Goal: Task Accomplishment & Management: Use online tool/utility

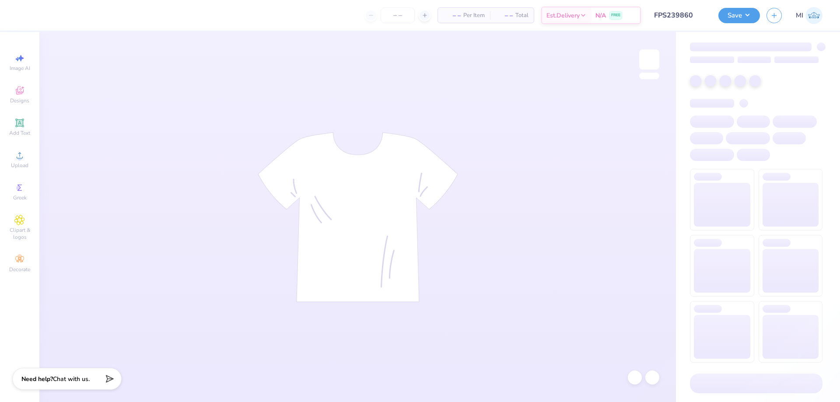
type input "FPS239860"
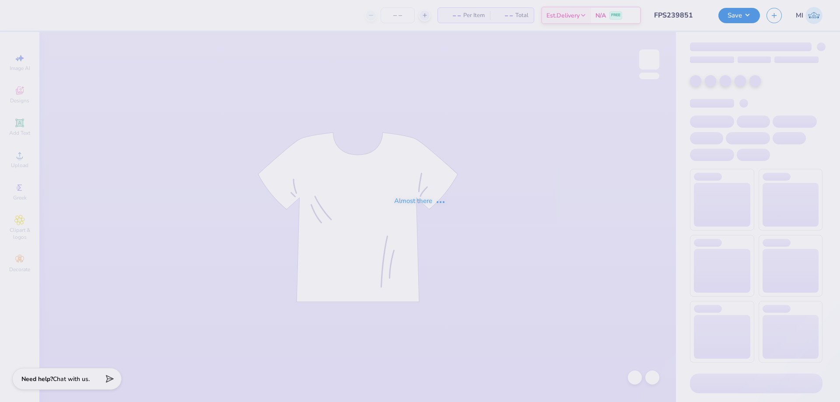
type input "FPS239851"
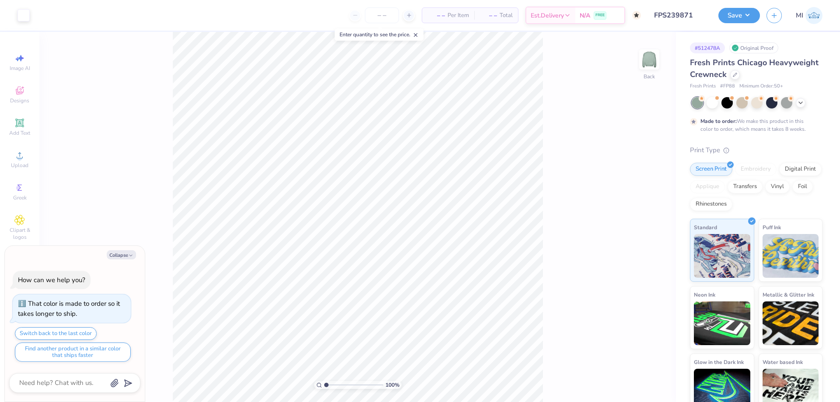
type textarea "x"
type input "1"
drag, startPoint x: 333, startPoint y: 388, endPoint x: 313, endPoint y: 388, distance: 20.1
click at [324, 388] on input "range" at bounding box center [353, 385] width 59 height 8
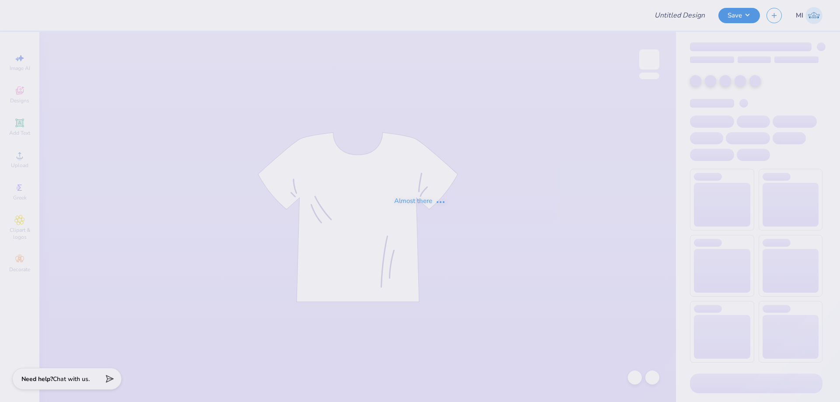
type input "FPS239839"
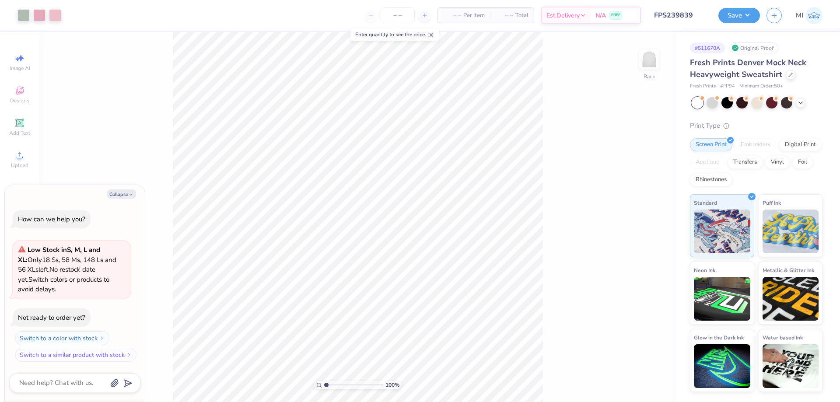
type textarea "x"
click at [651, 197] on input "13.00" at bounding box center [644, 198] width 32 height 12
click at [574, 161] on div "100 % Back W 10.13 10.13 " H Y 3.00 3.00 " Center Middle Top Bottom" at bounding box center [357, 217] width 637 height 370
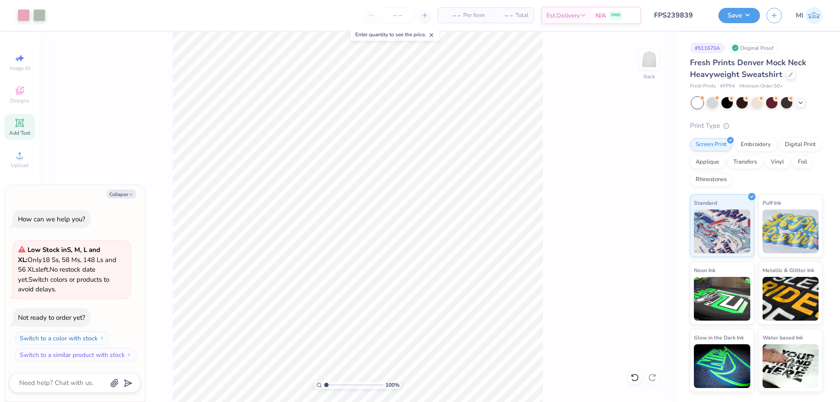
click at [18, 126] on icon at bounding box center [19, 123] width 8 height 8
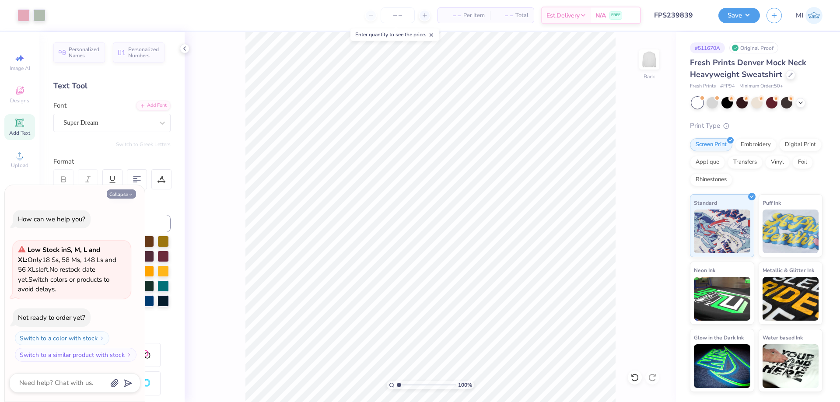
click at [133, 193] on icon "button" at bounding box center [130, 194] width 5 height 5
type textarea "x"
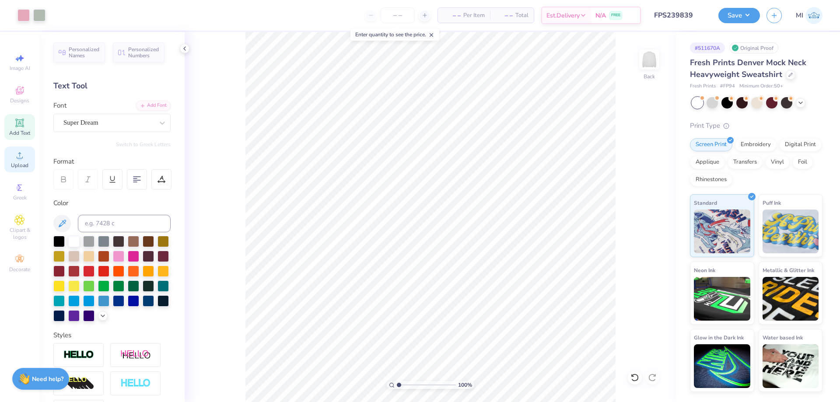
click at [25, 160] on div "Upload" at bounding box center [19, 160] width 31 height 26
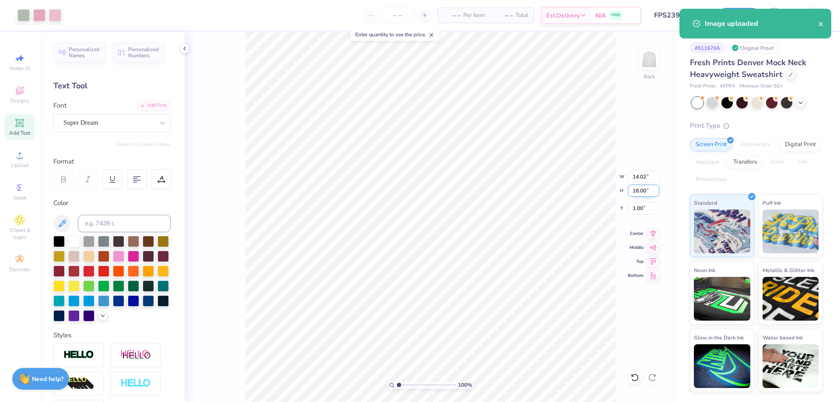
click at [638, 194] on input "18.00" at bounding box center [644, 191] width 32 height 12
paste input "3"
type input "13.00"
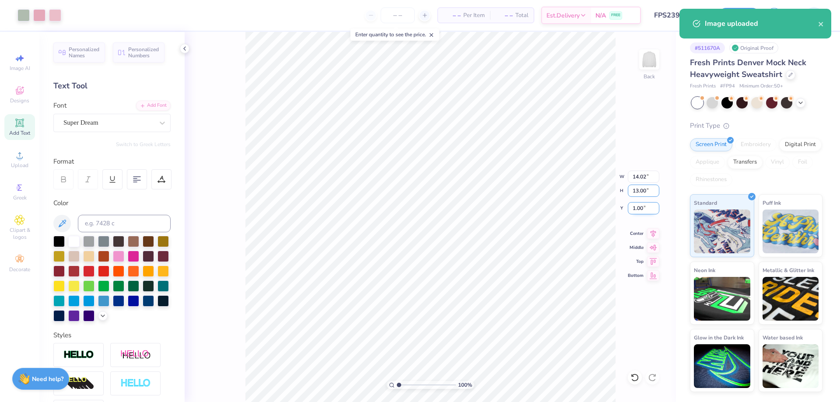
type input "10.13"
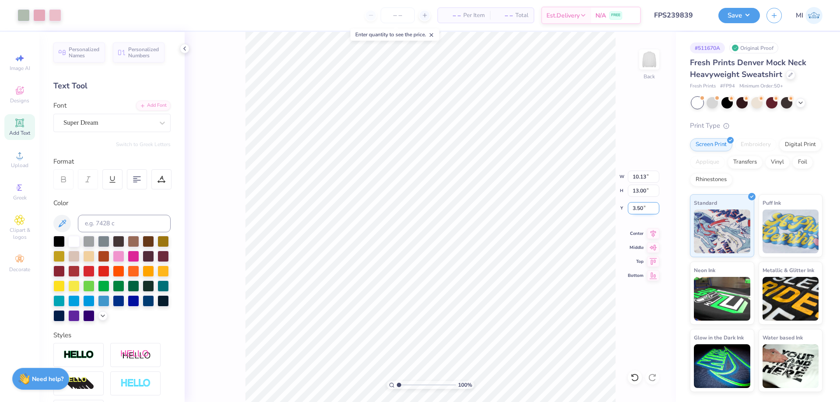
click at [643, 211] on input "3.50" at bounding box center [644, 208] width 32 height 12
click at [643, 211] on input "3" at bounding box center [644, 208] width 32 height 12
type input "3.00"
click at [789, 76] on icon at bounding box center [791, 74] width 4 height 4
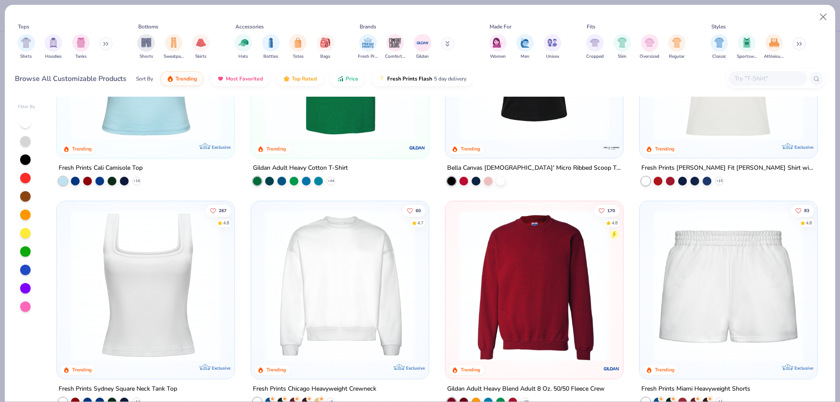
scroll to position [404, 0]
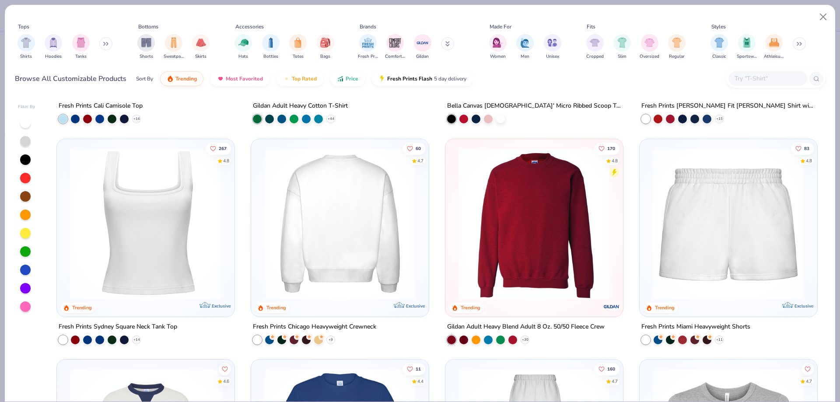
click at [260, 213] on img at bounding box center [180, 222] width 160 height 151
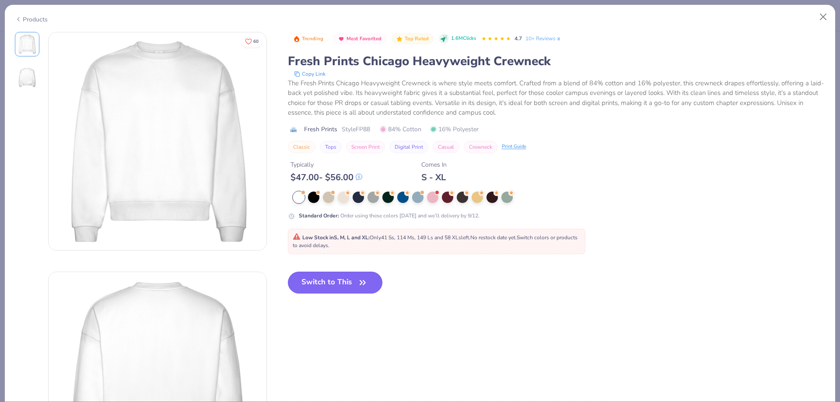
click at [323, 276] on button "Switch to This" at bounding box center [335, 283] width 95 height 22
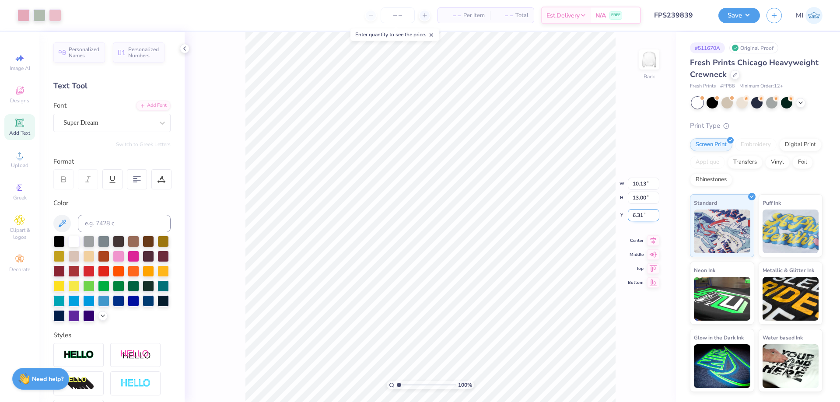
drag, startPoint x: 646, startPoint y: 211, endPoint x: 627, endPoint y: 210, distance: 19.3
click at [628, 210] on input "6.31" at bounding box center [644, 215] width 32 height 12
type input "3.00"
click at [738, 10] on button "Save" at bounding box center [740, 14] width 42 height 15
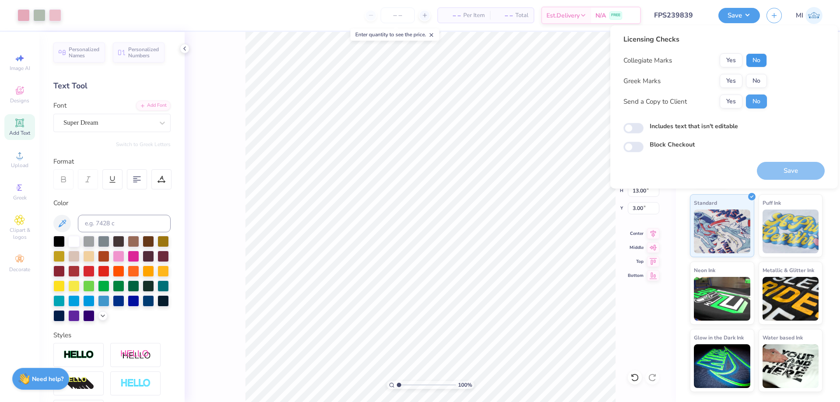
click at [760, 61] on button "No" at bounding box center [756, 60] width 21 height 14
click at [732, 80] on button "Yes" at bounding box center [731, 81] width 23 height 14
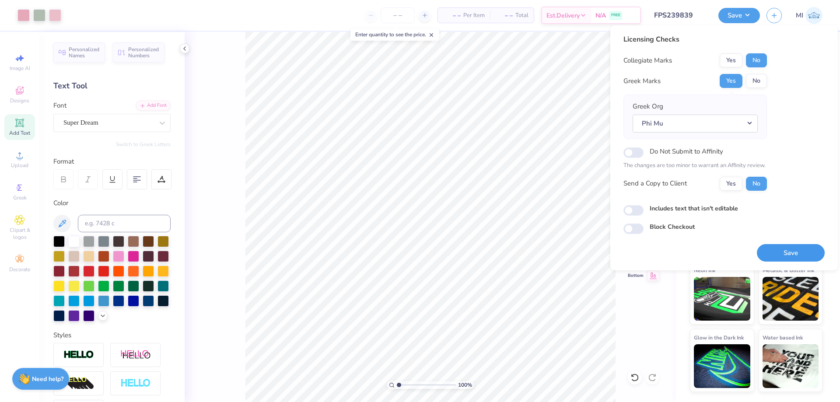
click at [798, 255] on button "Save" at bounding box center [791, 253] width 68 height 18
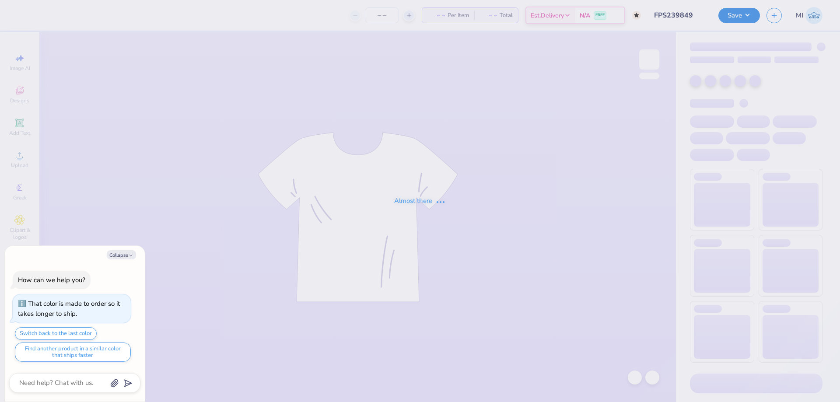
type input "FPS239849"
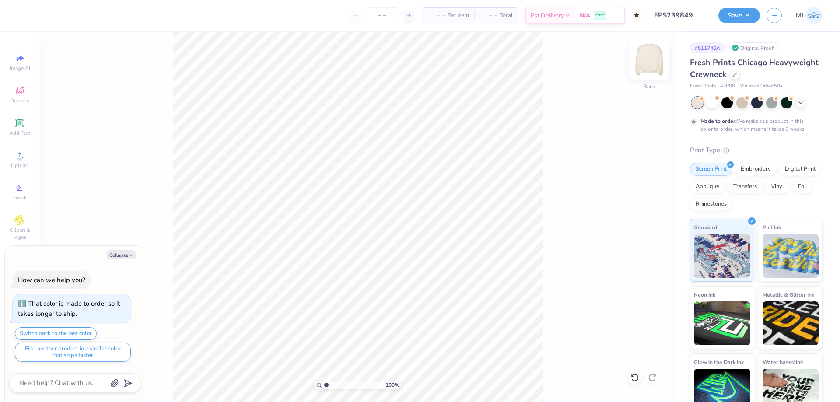
click at [655, 66] on img at bounding box center [649, 59] width 35 height 35
type textarea "x"
click at [641, 175] on input "10.98" at bounding box center [644, 177] width 32 height 12
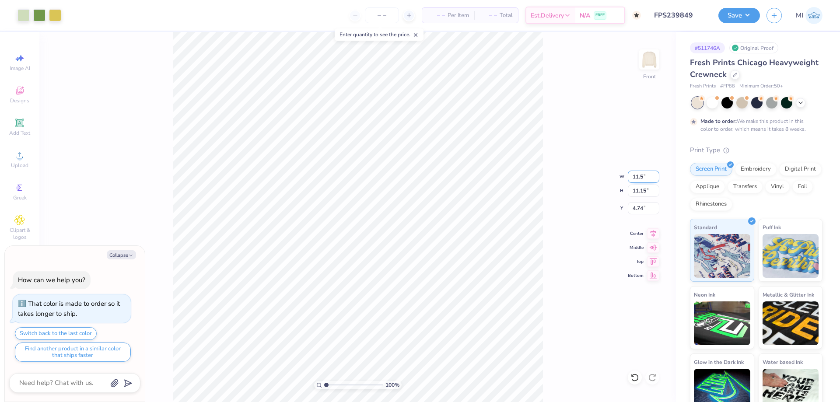
type input "11.5"
type textarea "x"
type input "11.50"
type input "11.68"
click at [643, 209] on input "4.48" at bounding box center [644, 208] width 32 height 12
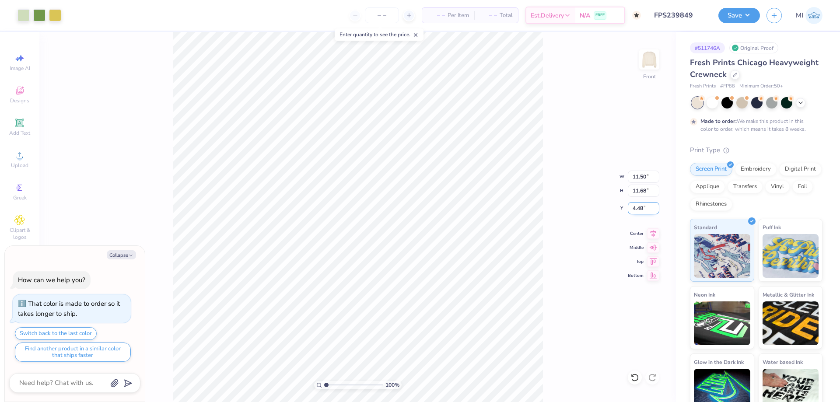
click at [643, 209] on input "4.48" at bounding box center [644, 208] width 32 height 12
click at [643, 209] on input "3" at bounding box center [644, 208] width 32 height 12
type input "3"
type textarea "x"
type input "3.00"
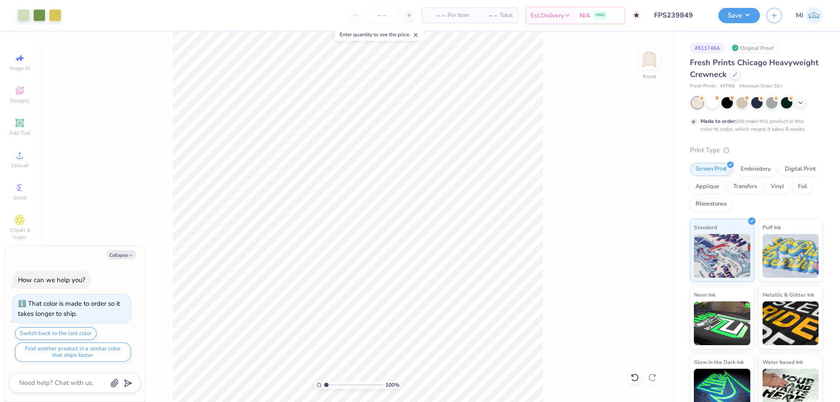
click at [554, 351] on div "100 % Front" at bounding box center [357, 217] width 637 height 370
click at [366, 306] on li "Group" at bounding box center [374, 306] width 69 height 17
click at [638, 61] on div "100 % Front" at bounding box center [357, 217] width 637 height 370
click at [646, 60] on img at bounding box center [649, 59] width 35 height 35
click at [25, 160] on div "Upload" at bounding box center [19, 160] width 31 height 26
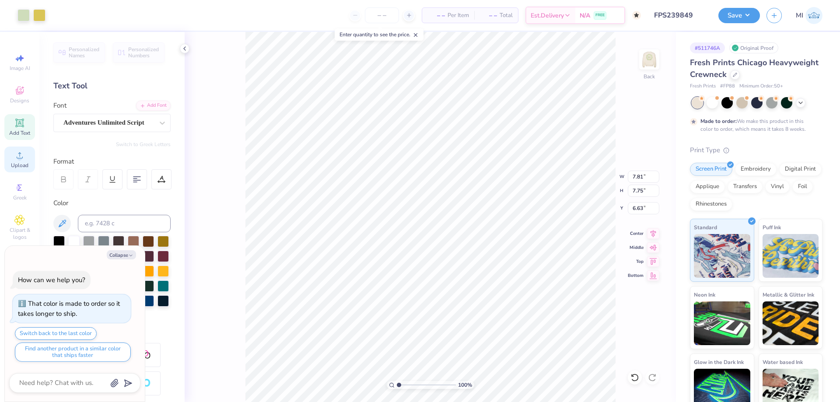
type textarea "x"
type input "2.90"
type input "2.87"
type textarea "x"
type input "8.49"
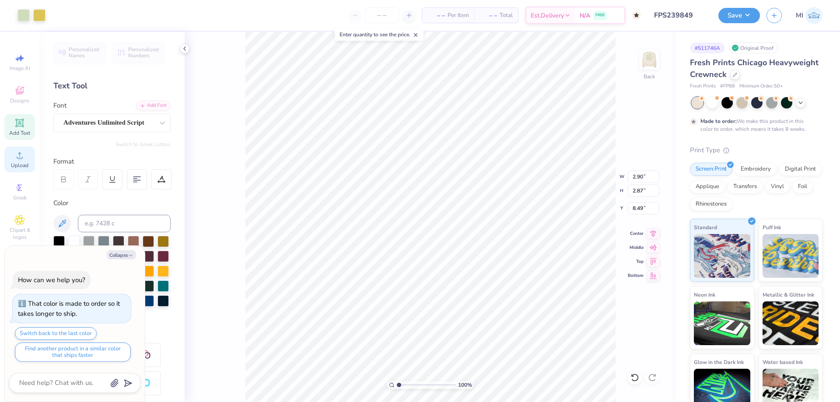
type textarea "x"
type input "3.52"
type input "3.49"
type input "7.87"
type textarea "x"
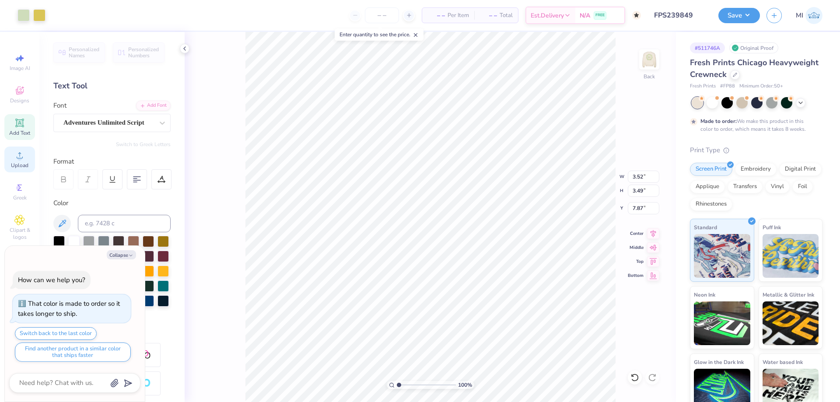
type input "8.18"
type textarea "x"
click at [641, 180] on input "6.09" at bounding box center [644, 177] width 32 height 12
click at [641, 180] on input "4" at bounding box center [644, 177] width 32 height 12
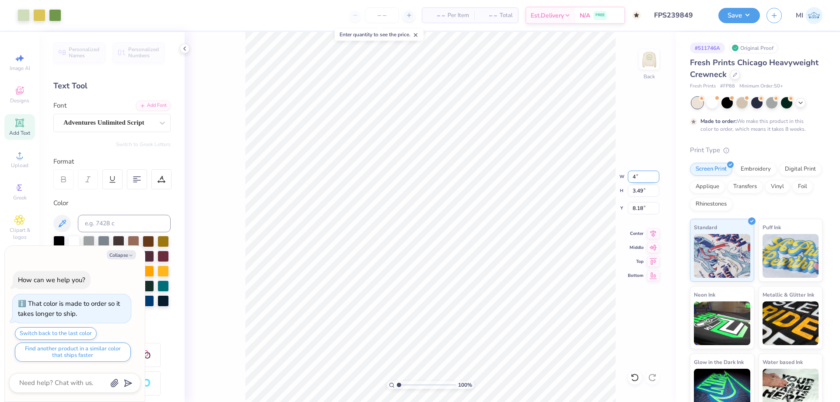
type input "4"
type textarea "x"
type input "4.00"
type input "2.29"
type input "8.78"
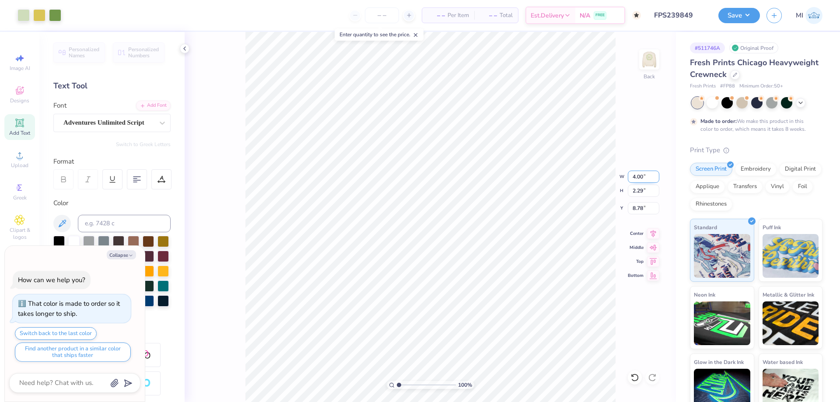
type textarea "x"
type input "3.00"
drag, startPoint x: 414, startPoint y: 384, endPoint x: 423, endPoint y: 382, distance: 8.9
type input "4.84"
click at [421, 384] on input "range" at bounding box center [426, 385] width 59 height 8
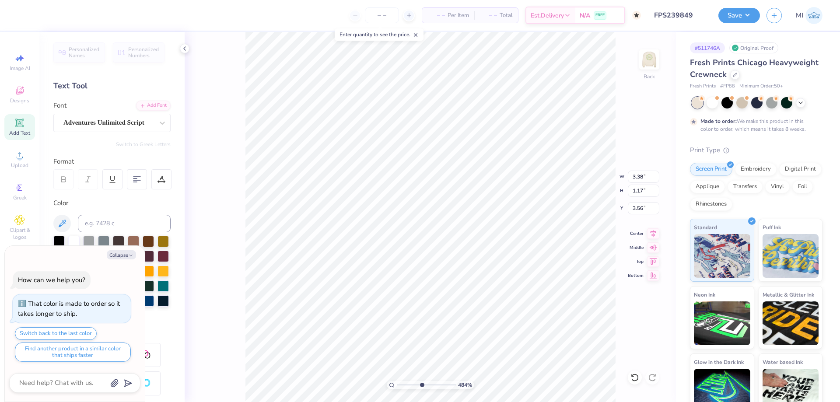
type textarea "x"
drag, startPoint x: 431, startPoint y: 384, endPoint x: 346, endPoint y: 382, distance: 84.5
type input "1"
click at [397, 382] on input "range" at bounding box center [426, 385] width 59 height 8
type textarea "x"
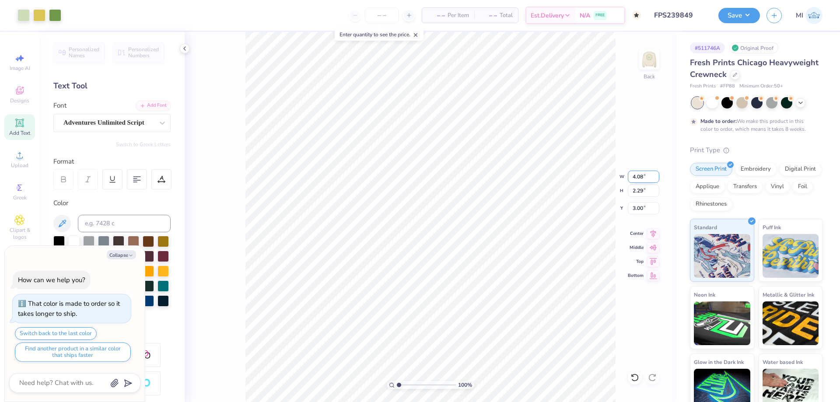
drag, startPoint x: 650, startPoint y: 175, endPoint x: 607, endPoint y: 177, distance: 43.0
click at [628, 177] on input "4.08" at bounding box center [644, 177] width 32 height 12
type input "4"
type textarea "x"
type input "4.00"
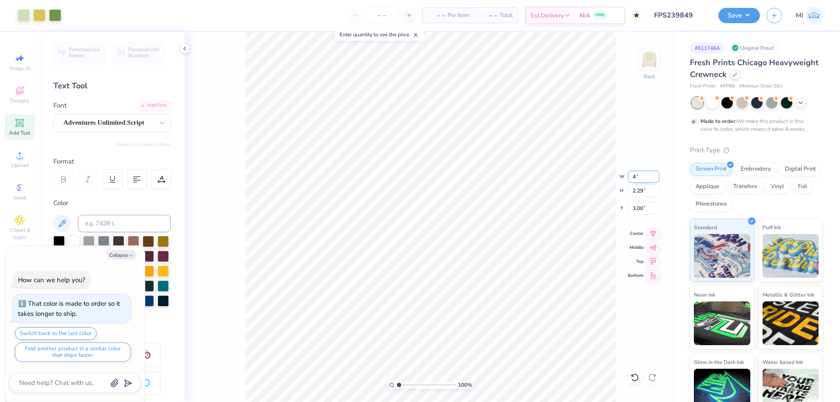
type input "2.25"
drag, startPoint x: 645, startPoint y: 208, endPoint x: 585, endPoint y: 210, distance: 60.9
click at [628, 210] on input "3.02" at bounding box center [644, 208] width 32 height 12
type input "3"
type textarea "x"
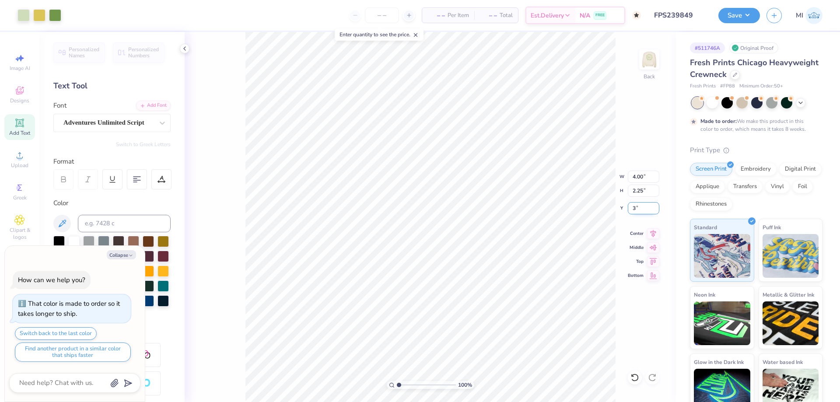
type input "3.00"
click at [737, 17] on button "Save" at bounding box center [740, 14] width 42 height 15
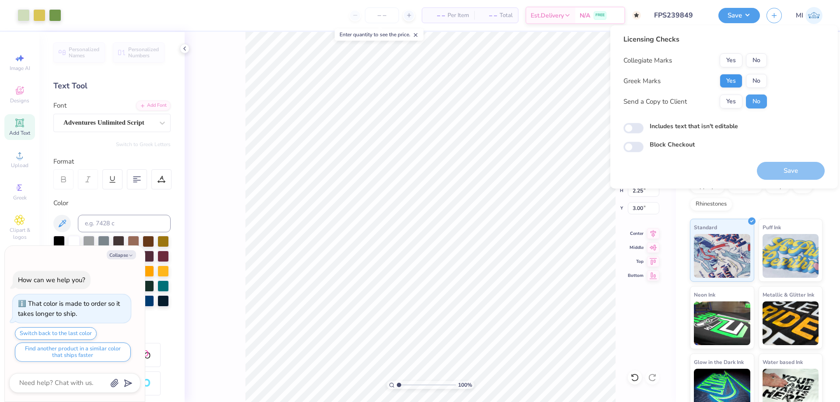
drag, startPoint x: 756, startPoint y: 62, endPoint x: 727, endPoint y: 82, distance: 35.6
click at [727, 82] on button "Yes" at bounding box center [731, 81] width 23 height 14
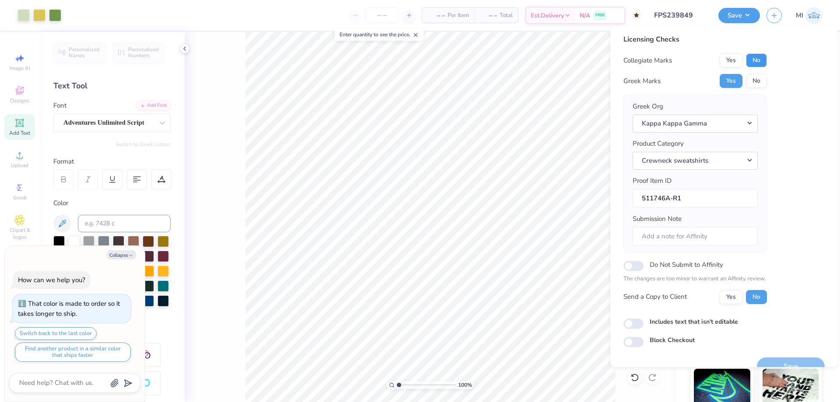
click at [756, 59] on button "No" at bounding box center [756, 60] width 21 height 14
click at [795, 361] on button "Save" at bounding box center [791, 367] width 68 height 18
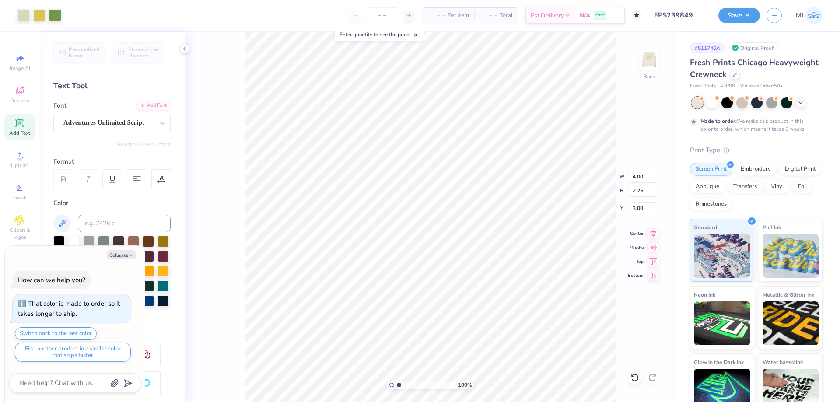
click at [764, 23] on div "Save MI" at bounding box center [780, 15] width 122 height 31
click at [751, 18] on button "Save" at bounding box center [740, 14] width 42 height 15
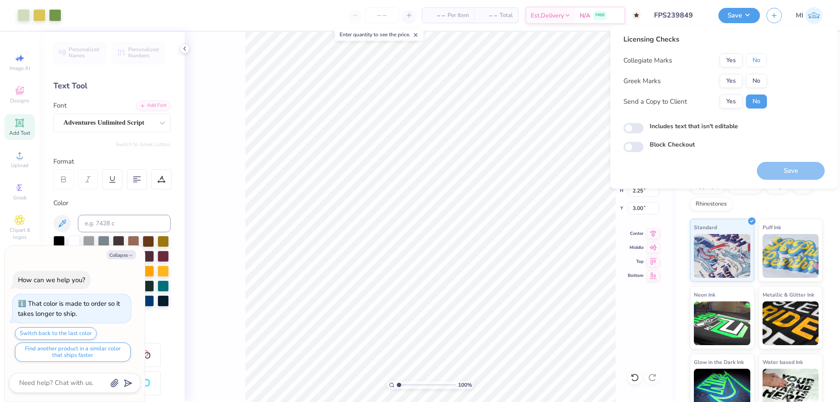
drag, startPoint x: 755, startPoint y: 58, endPoint x: 742, endPoint y: 73, distance: 19.5
click at [754, 60] on button "No" at bounding box center [756, 60] width 21 height 14
click at [737, 77] on button "Yes" at bounding box center [731, 81] width 23 height 14
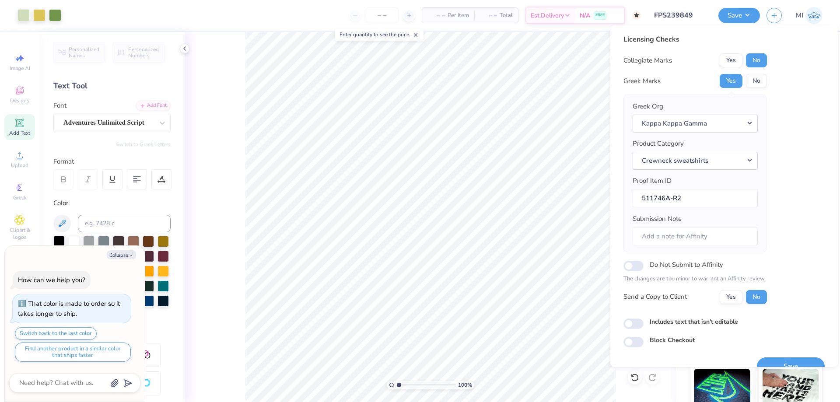
type textarea "x"
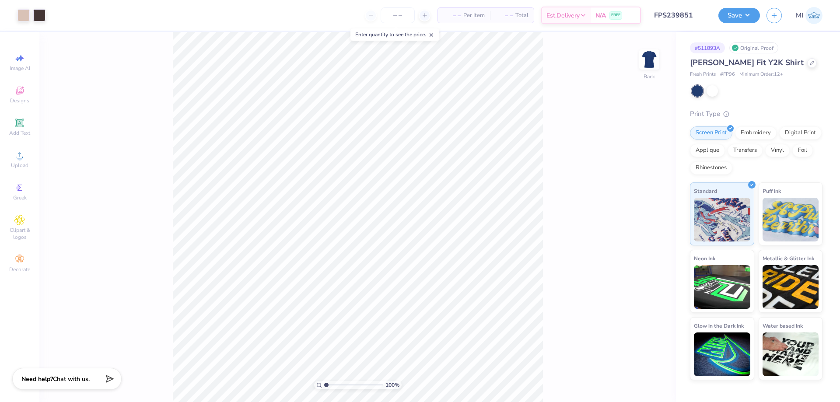
type input "FPS239851"
click at [810, 64] on icon at bounding box center [812, 62] width 4 height 4
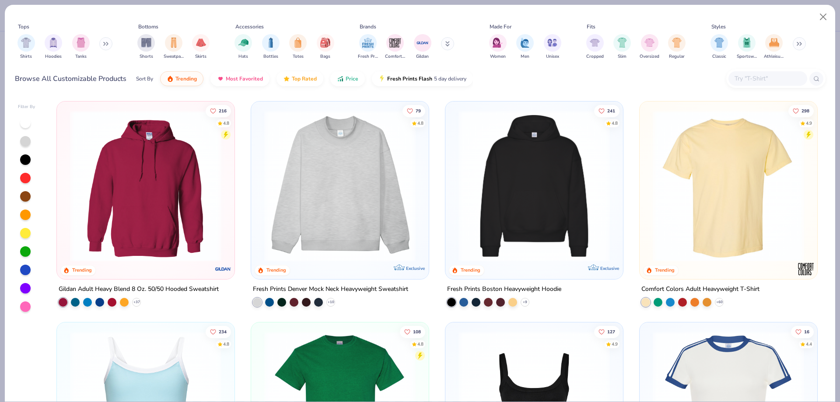
click at [780, 76] on input "text" at bounding box center [767, 79] width 67 height 10
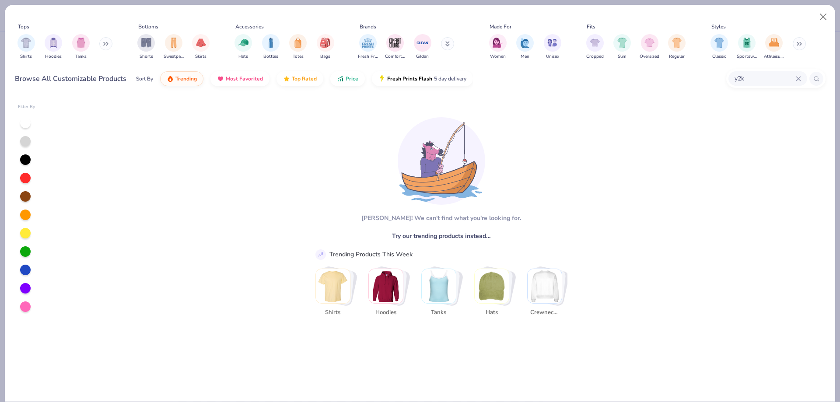
type input "y2k"
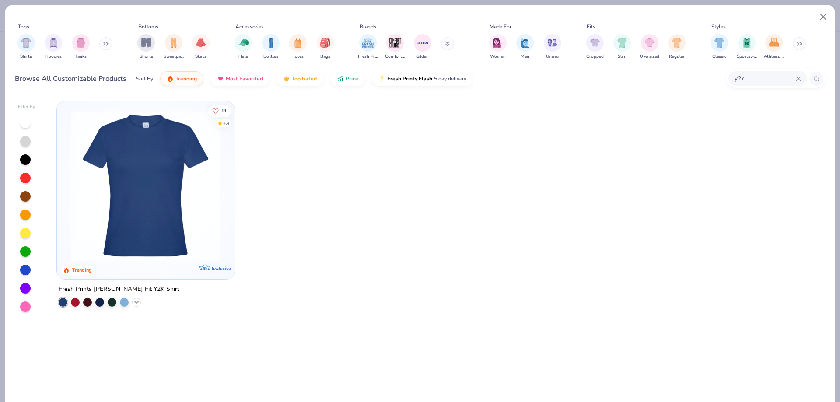
click at [134, 303] on icon at bounding box center [136, 302] width 7 height 7
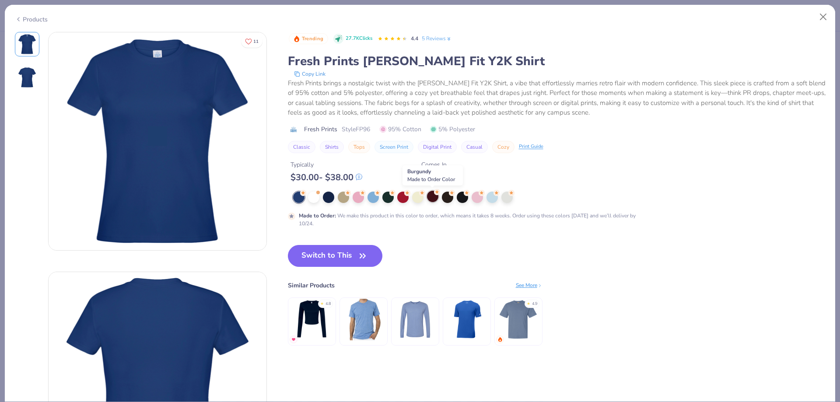
click at [432, 199] on div at bounding box center [432, 196] width 11 height 11
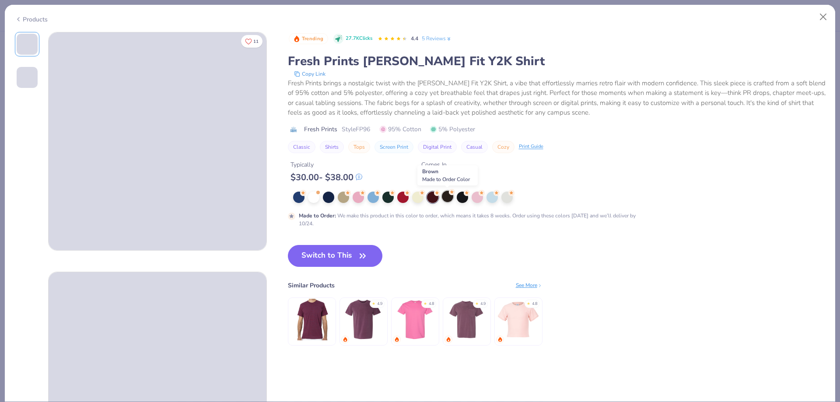
click at [449, 200] on div at bounding box center [447, 196] width 11 height 11
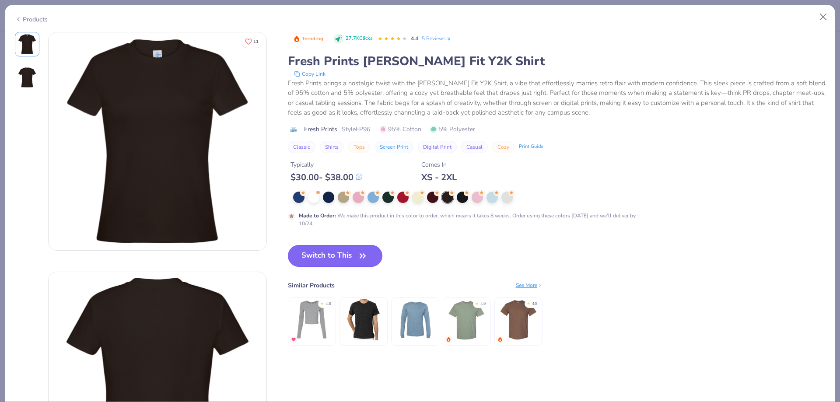
click at [364, 259] on icon "button" at bounding box center [363, 256] width 12 height 12
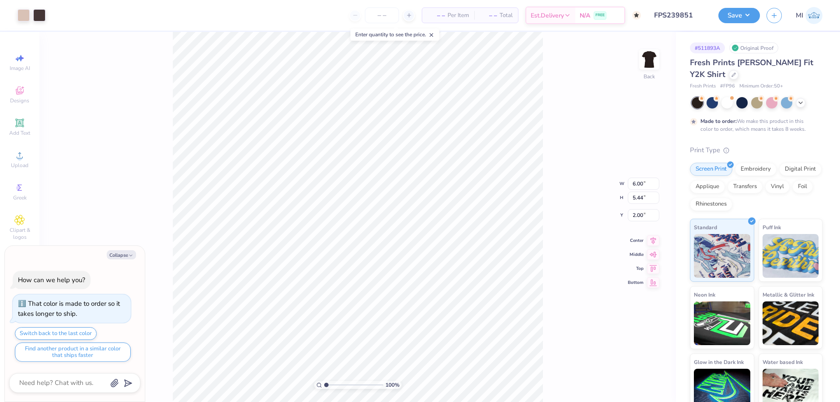
type textarea "x"
drag, startPoint x: 335, startPoint y: 385, endPoint x: 343, endPoint y: 383, distance: 8.6
click at [343, 383] on input "range" at bounding box center [353, 385] width 59 height 8
type input "3.87"
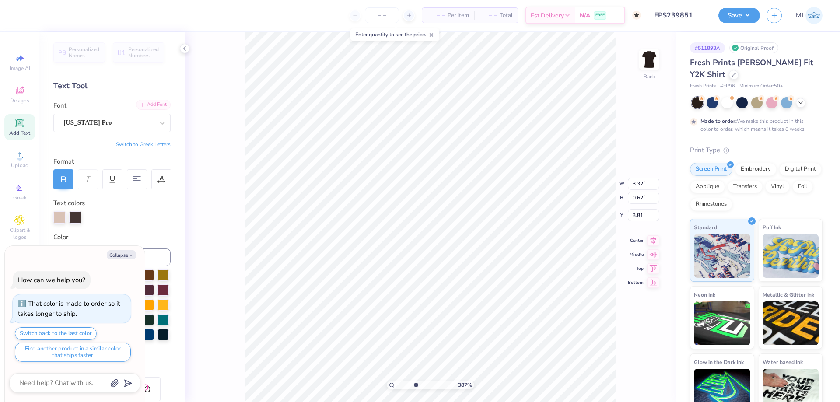
click at [157, 102] on div "Add Font" at bounding box center [153, 105] width 35 height 10
type textarea "x"
type input "3.51"
type input "0.62"
type input "3.81"
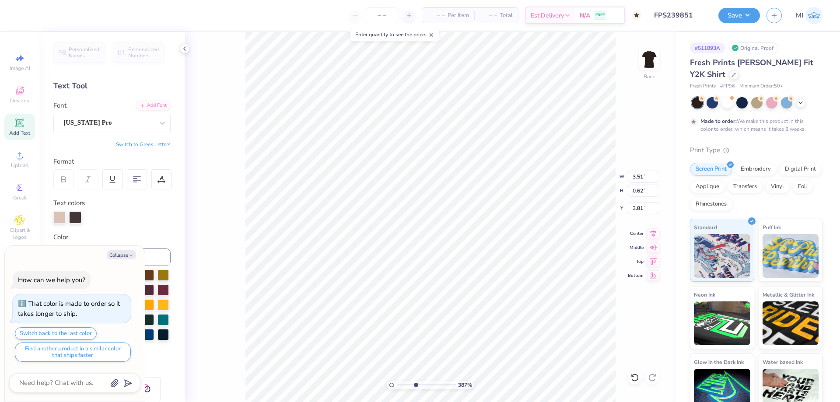
type textarea "x"
type input "1.72"
type input "0.61"
type input "4.53"
type textarea "x"
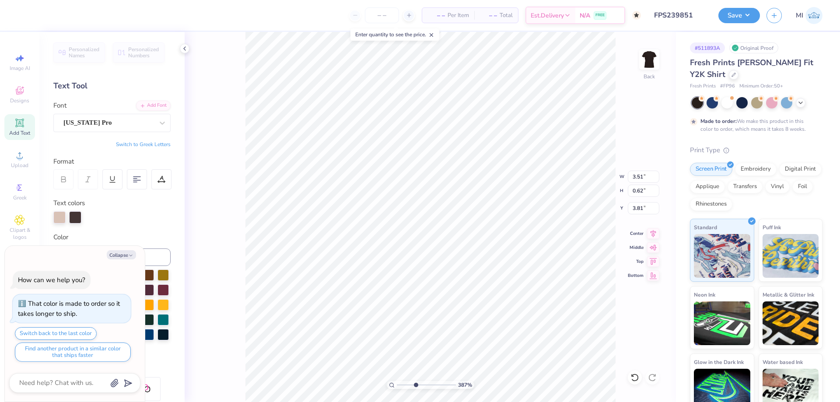
type input "4.55"
type textarea "x"
type textarea "P"
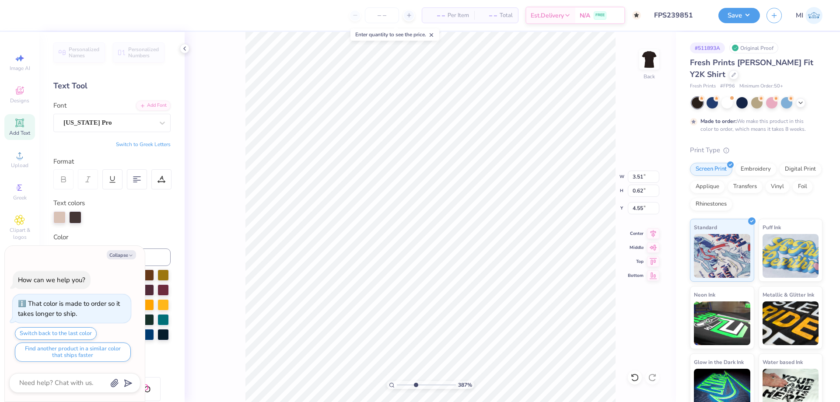
type textarea "x"
type textarea "PH"
type textarea "x"
type textarea "PHI"
type textarea "x"
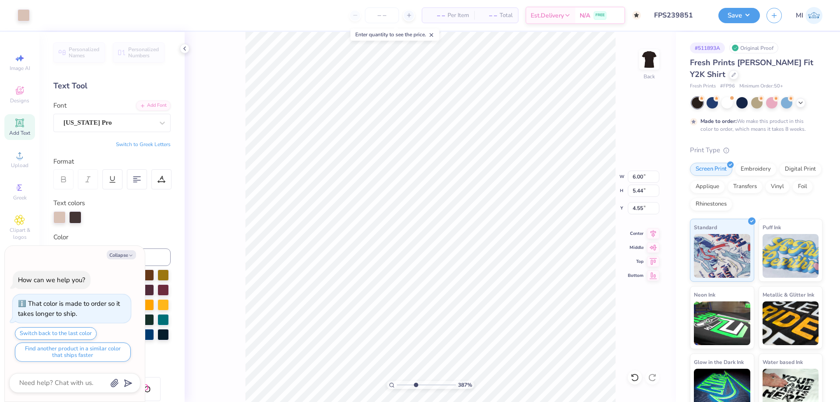
type input "6.00"
type input "5.44"
type input "2.00"
type textarea "x"
type input "1.85"
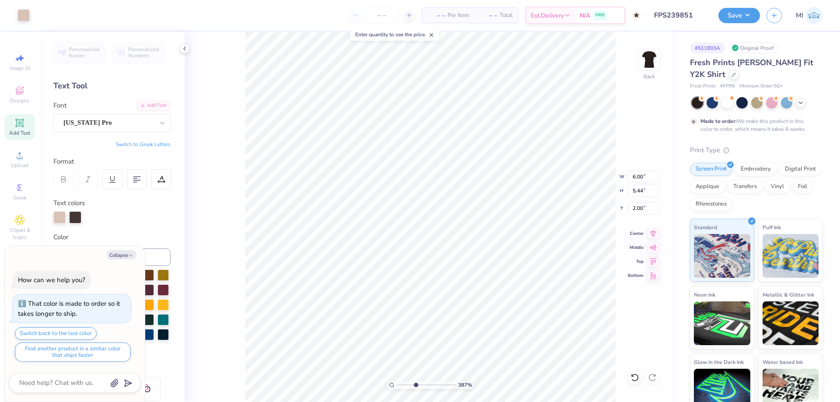
type input "0.61"
type input "4.56"
type textarea "x"
type input "4.52"
type textarea "x"
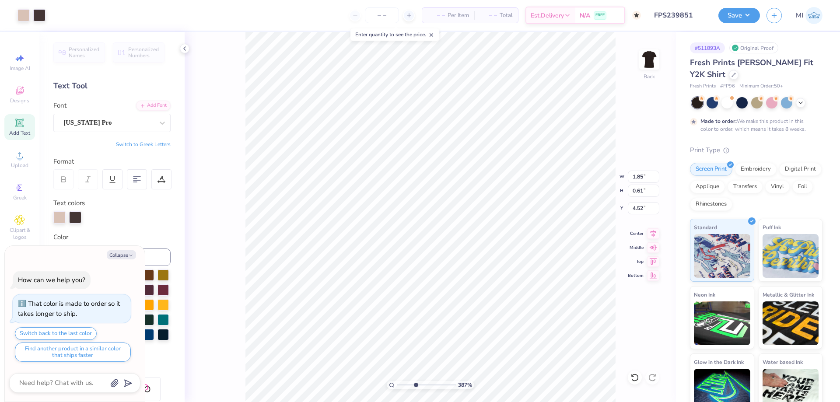
type input "3.51"
type input "1.32"
type input "3.81"
click at [118, 258] on button "Collapse" at bounding box center [121, 254] width 29 height 9
type textarea "x"
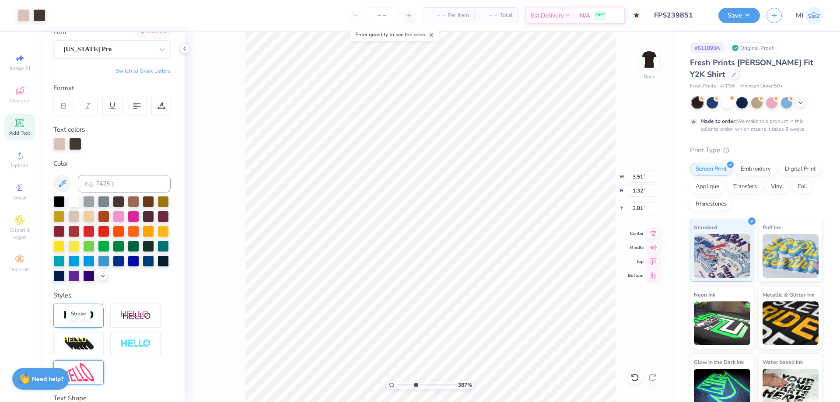
scroll to position [105, 0]
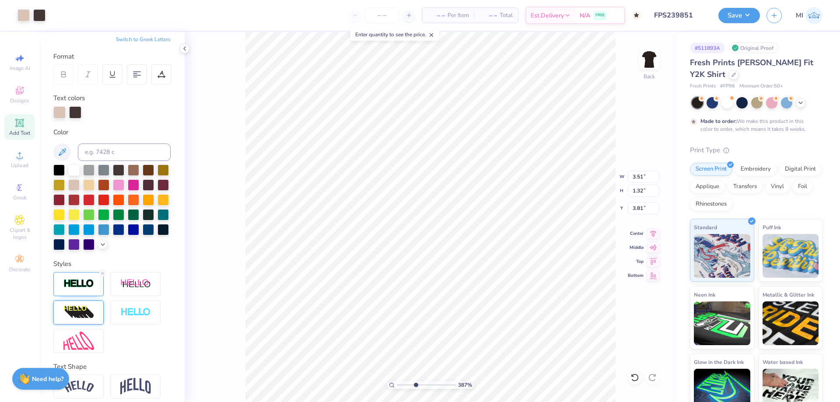
click at [81, 310] on img at bounding box center [78, 312] width 31 height 14
type input "1.48"
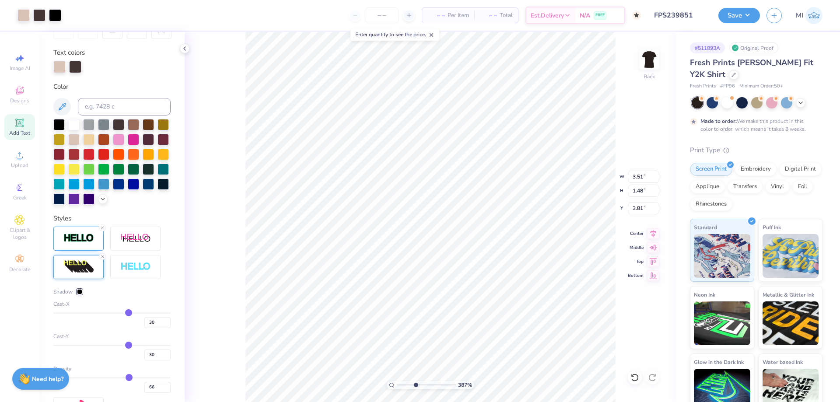
scroll to position [158, 0]
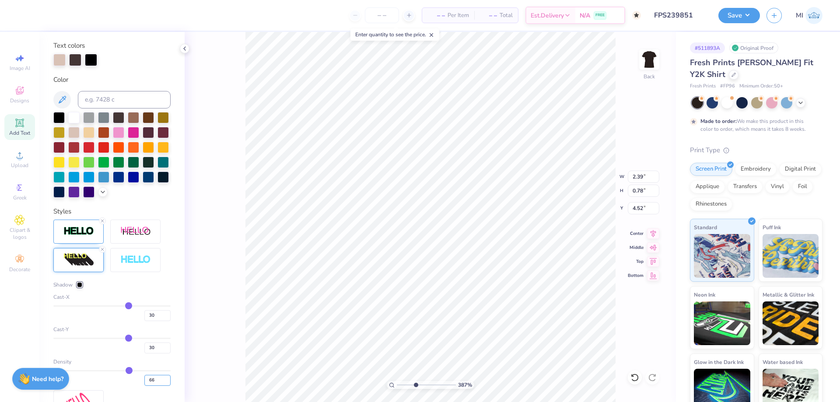
drag, startPoint x: 157, startPoint y: 385, endPoint x: 114, endPoint y: 376, distance: 43.9
click at [144, 377] on input "66" at bounding box center [157, 380] width 26 height 11
type input "100"
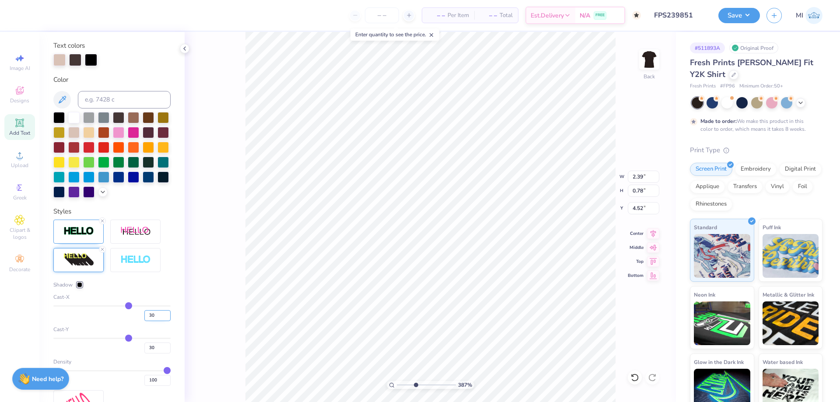
drag, startPoint x: 151, startPoint y: 315, endPoint x: 89, endPoint y: 312, distance: 61.8
click at [144, 312] on input "30" at bounding box center [157, 315] width 26 height 11
type input "0"
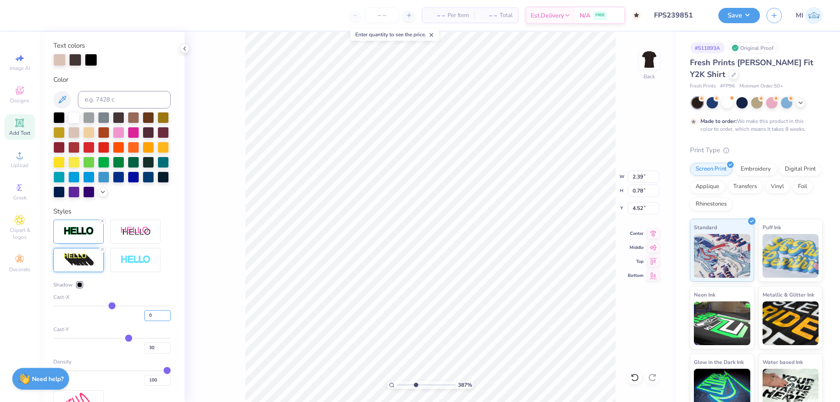
type input "1.85"
drag, startPoint x: 158, startPoint y: 348, endPoint x: 130, endPoint y: 349, distance: 28.0
click at [144, 349] on input "30" at bounding box center [157, 348] width 26 height 11
type input "10"
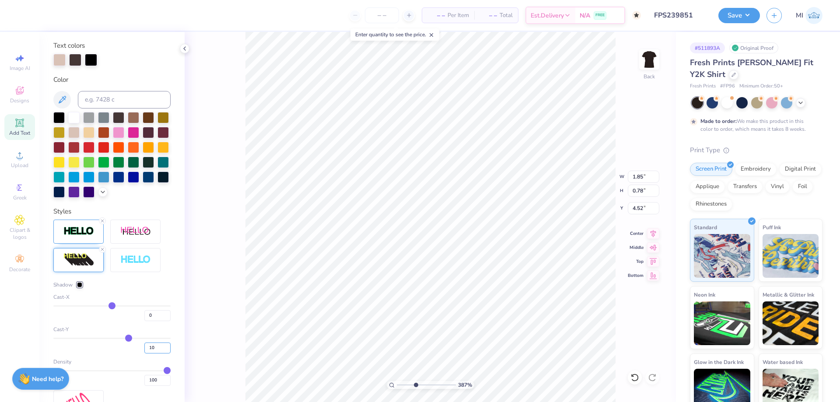
type input "10"
type input "0.66"
drag, startPoint x: 157, startPoint y: 347, endPoint x: 126, endPoint y: 347, distance: 30.2
click at [144, 347] on input "10" at bounding box center [157, 348] width 26 height 11
type input "20"
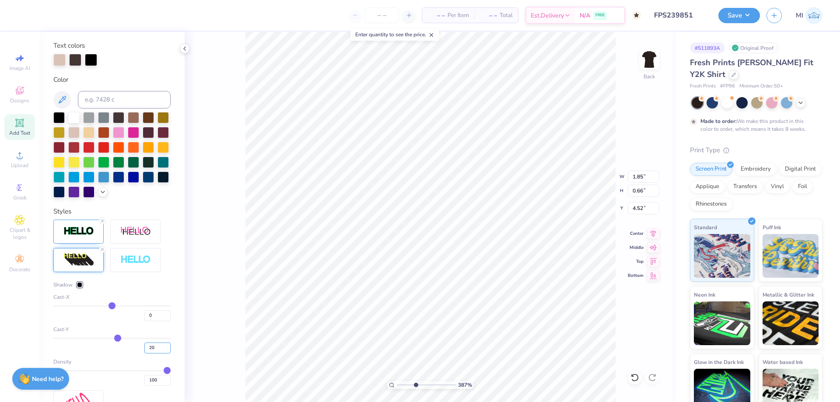
type input "20"
type input "0.72"
drag, startPoint x: 158, startPoint y: 348, endPoint x: 128, endPoint y: 350, distance: 29.4
click at [144, 350] on input "20" at bounding box center [157, 348] width 26 height 11
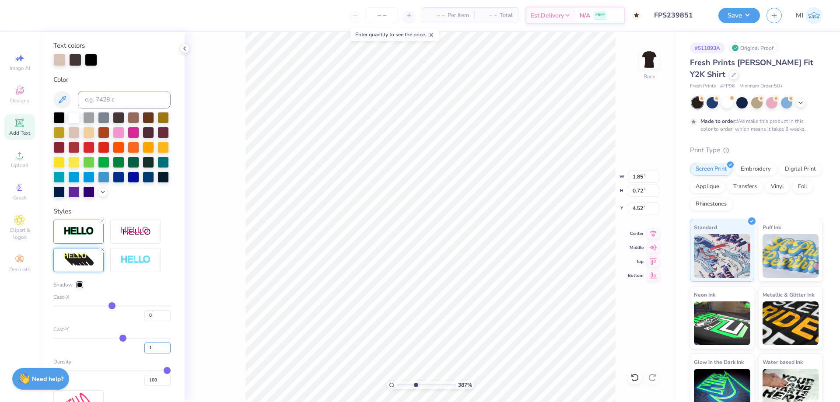
type input "15"
type input "0.69"
click at [92, 60] on div at bounding box center [91, 59] width 12 height 12
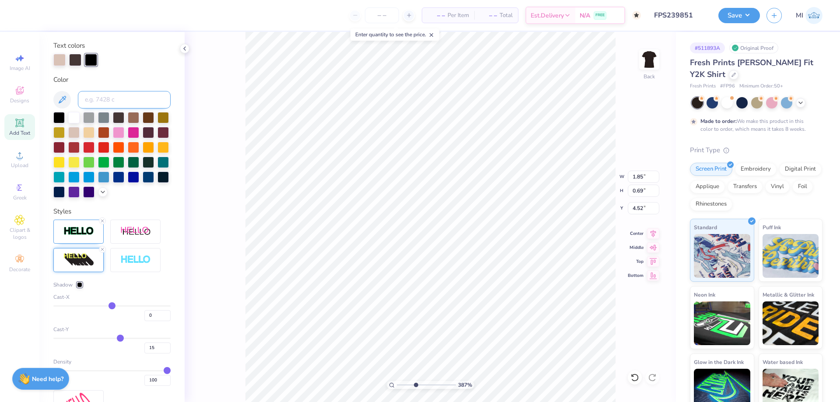
click at [105, 97] on input at bounding box center [124, 100] width 93 height 18
type input "439"
type input "6.00"
type input "5.44"
type input "2.00"
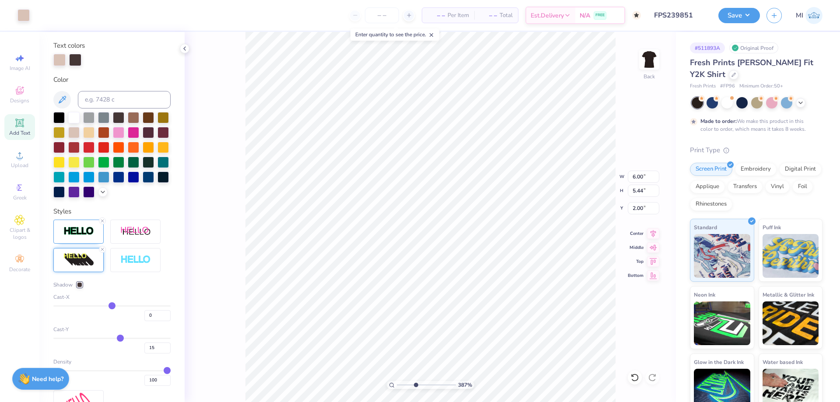
type input "3.51"
type input "0.62"
type input "3.81"
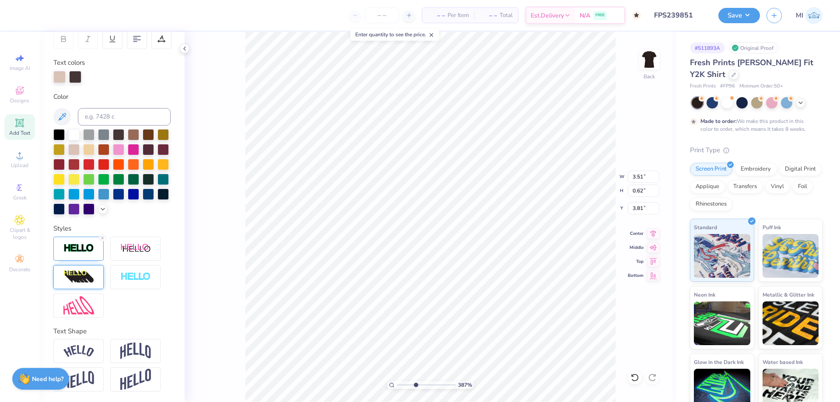
click at [85, 274] on img at bounding box center [78, 277] width 31 height 14
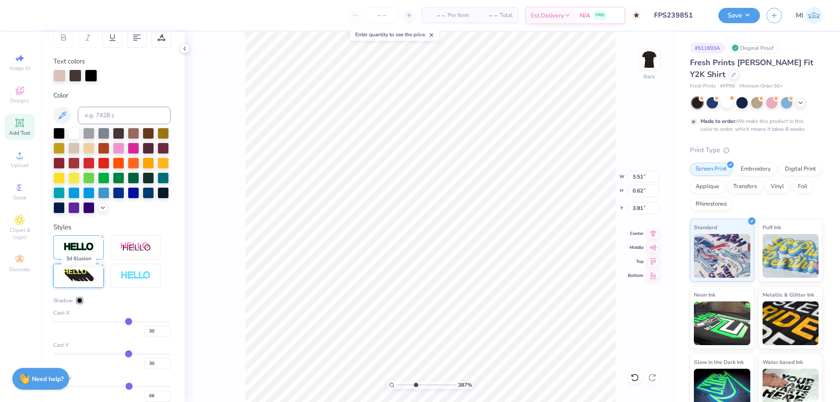
type input "4.55"
type input "0.79"
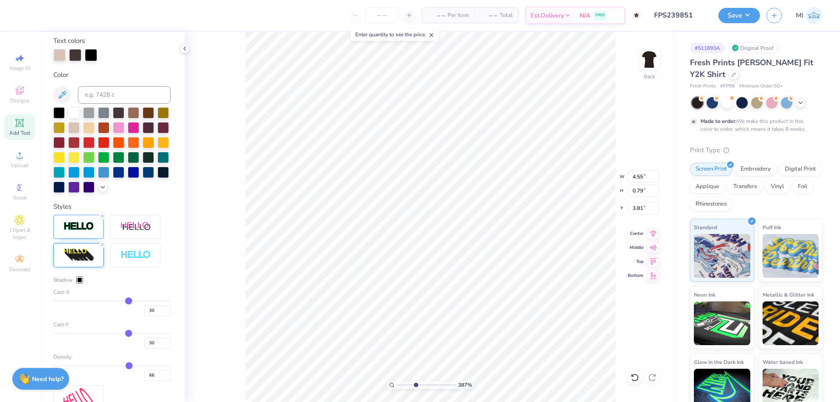
scroll to position [194, 0]
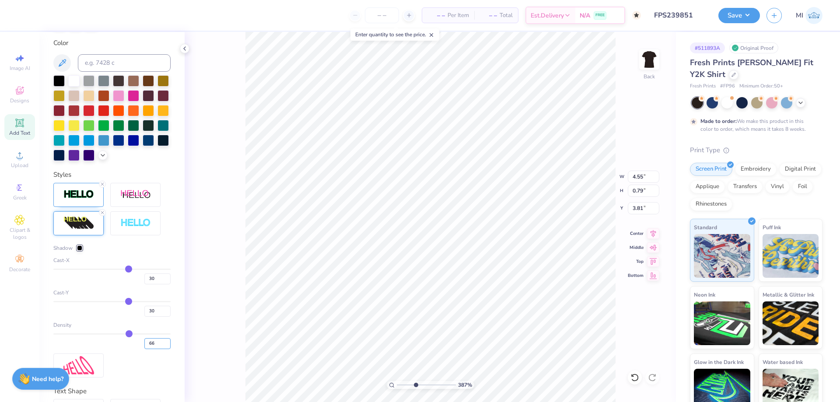
drag, startPoint x: 157, startPoint y: 346, endPoint x: 122, endPoint y: 344, distance: 35.5
click at [144, 349] on input "66" at bounding box center [157, 343] width 26 height 11
type input "100"
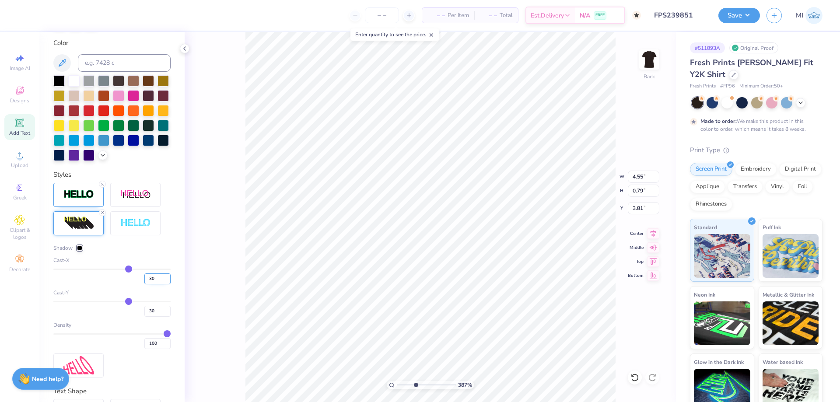
drag, startPoint x: 156, startPoint y: 277, endPoint x: 138, endPoint y: 279, distance: 18.0
click at [144, 279] on input "30" at bounding box center [157, 279] width 26 height 11
type input "0"
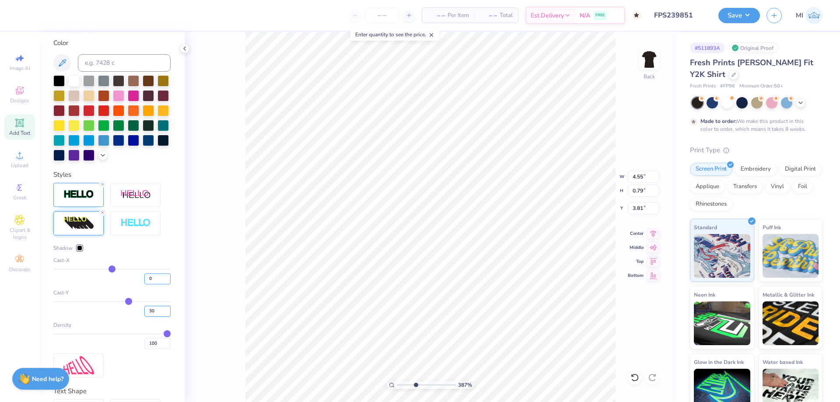
type input "3.51"
drag, startPoint x: 157, startPoint y: 312, endPoint x: 130, endPoint y: 310, distance: 26.8
click at [144, 310] on input "30" at bounding box center [157, 311] width 26 height 11
type input "15"
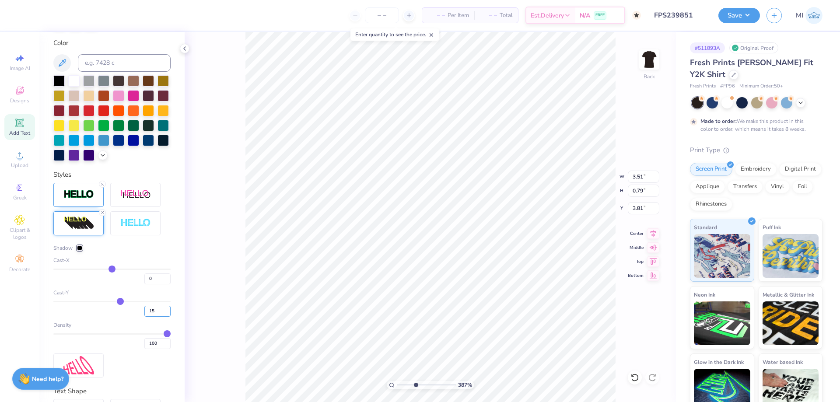
type input "0.70"
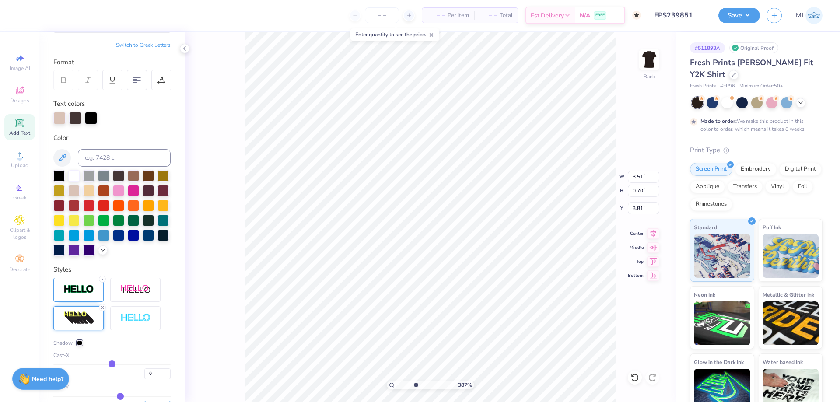
scroll to position [37, 0]
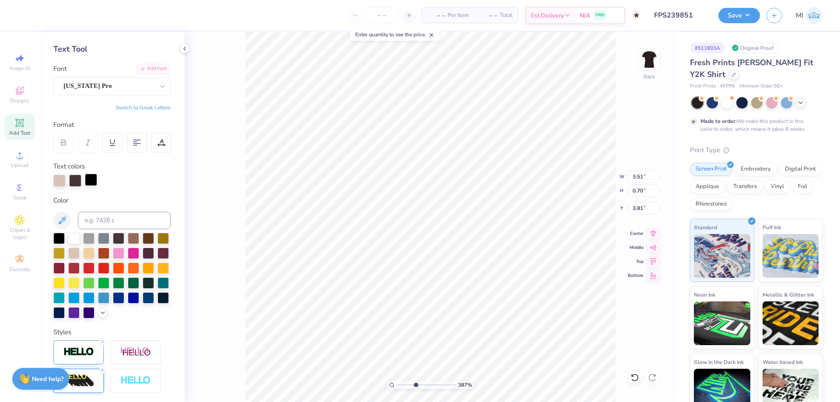
click at [96, 178] on div at bounding box center [91, 180] width 12 height 12
click at [105, 215] on input at bounding box center [124, 221] width 93 height 18
type input "439"
drag, startPoint x: 420, startPoint y: 384, endPoint x: 413, endPoint y: 383, distance: 6.6
click at [413, 383] on input "range" at bounding box center [426, 385] width 59 height 8
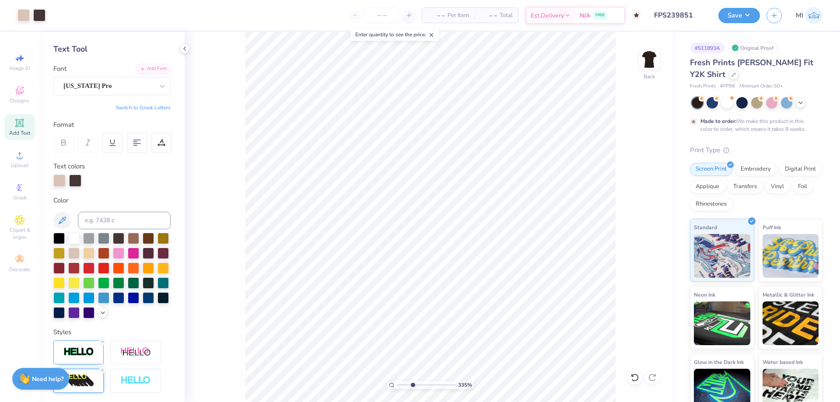
click at [417, 382] on div "335 %" at bounding box center [431, 385] width 88 height 8
drag, startPoint x: 414, startPoint y: 382, endPoint x: 425, endPoint y: 382, distance: 11.8
click at [425, 382] on input "range" at bounding box center [426, 385] width 59 height 8
type input "5.51"
type input "4.51"
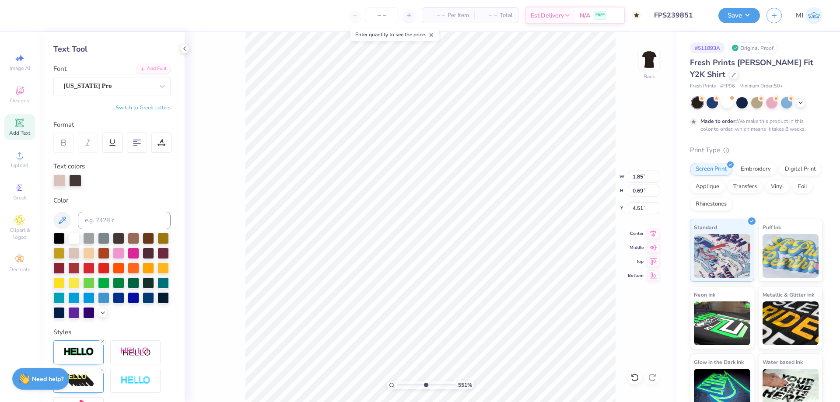
type input "3.51"
type input "0.70"
type input "3.81"
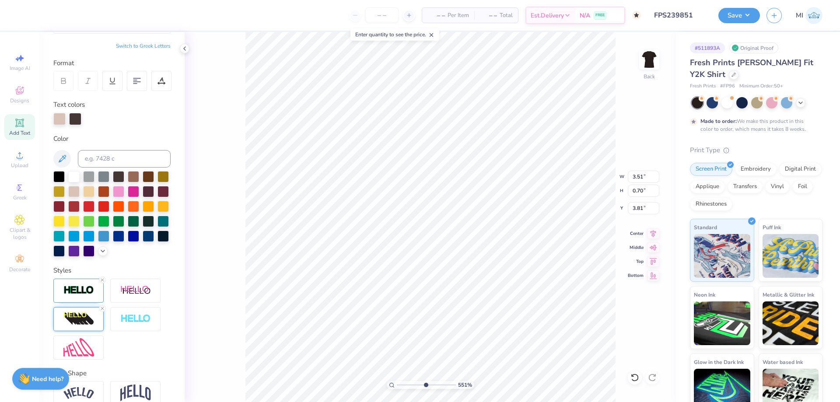
scroll to position [142, 0]
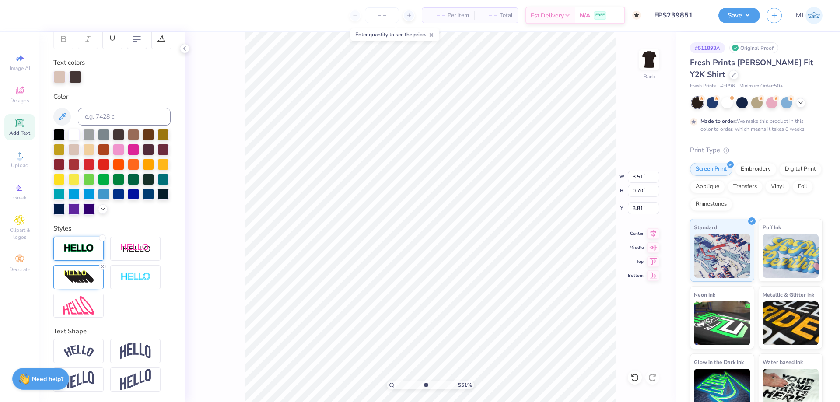
click at [80, 249] on img at bounding box center [78, 248] width 31 height 10
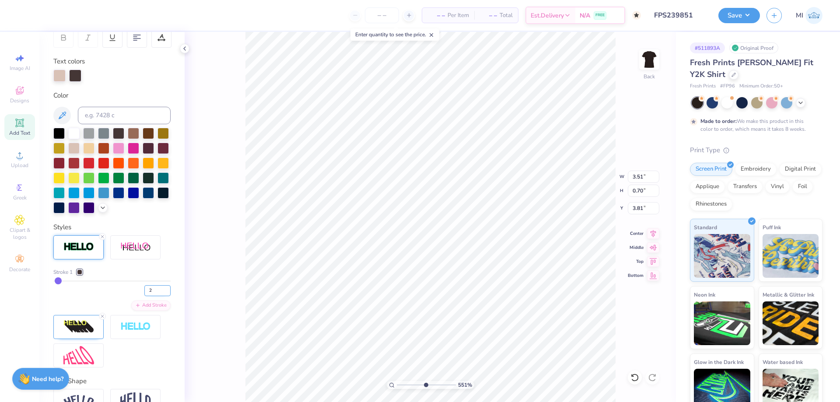
drag, startPoint x: 154, startPoint y: 294, endPoint x: 148, endPoint y: 293, distance: 5.3
click at [148, 293] on input "2" at bounding box center [157, 290] width 26 height 11
type input "3"
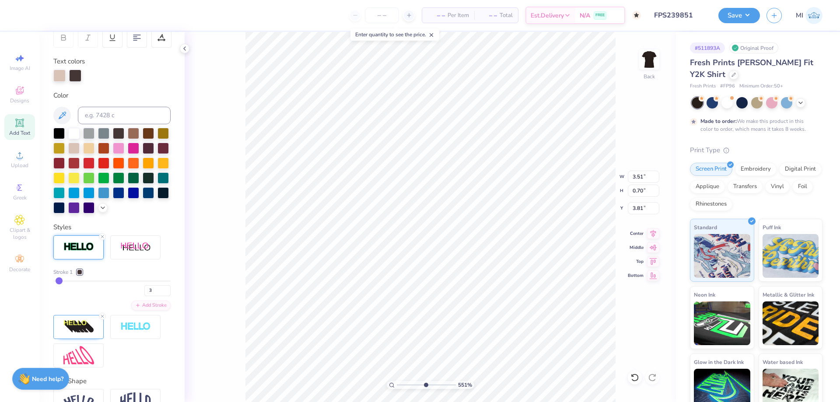
type input "3.53"
type input "0.71"
drag, startPoint x: 154, startPoint y: 289, endPoint x: 132, endPoint y: 291, distance: 22.9
click at [144, 291] on input "3" at bounding box center [157, 290] width 26 height 11
type input "1"
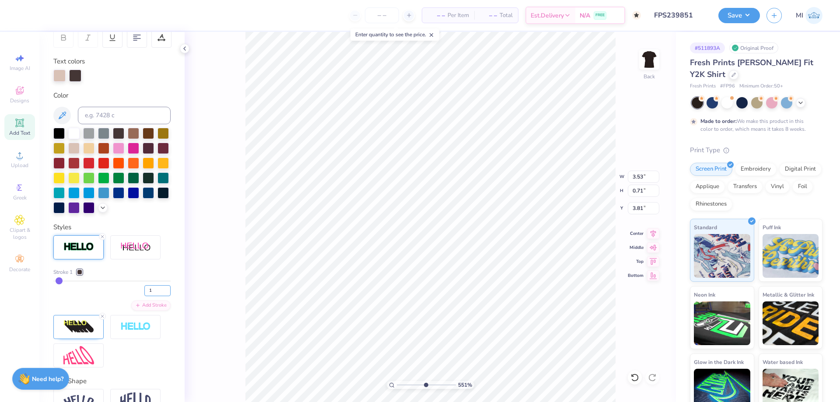
type input "1"
type input "3.50"
type input "0.69"
type input "3.82"
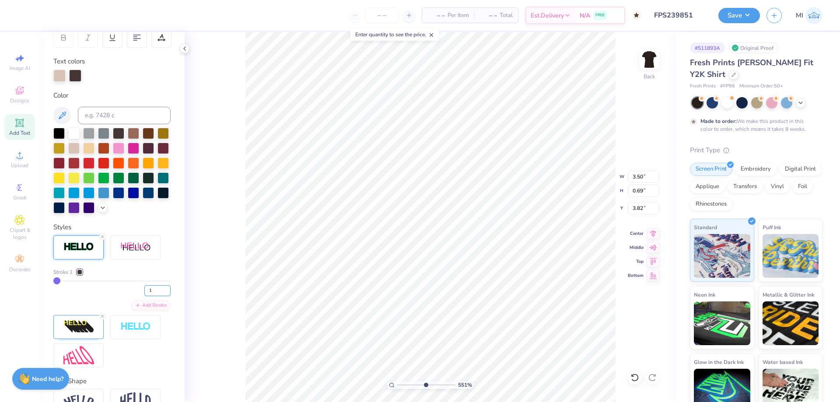
drag, startPoint x: 160, startPoint y: 292, endPoint x: 129, endPoint y: 292, distance: 31.1
click at [144, 292] on input "1" at bounding box center [157, 290] width 26 height 11
type input "2"
type input "3.51"
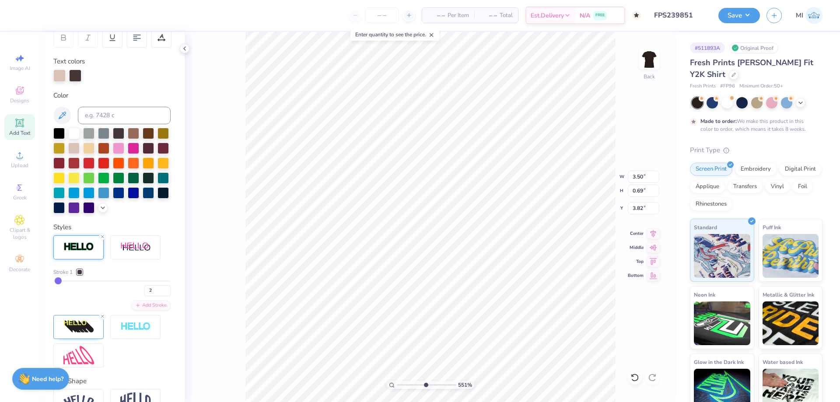
type input "0.70"
type input "3.81"
click at [155, 305] on div "Add Stroke" at bounding box center [150, 305] width 39 height 10
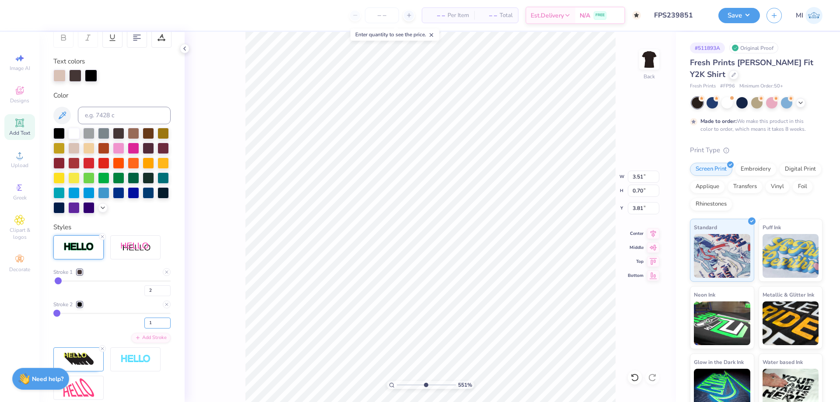
drag, startPoint x: 158, startPoint y: 322, endPoint x: 116, endPoint y: 321, distance: 41.2
click at [144, 323] on input "1" at bounding box center [157, 323] width 26 height 11
click at [168, 307] on icon at bounding box center [166, 304] width 5 height 5
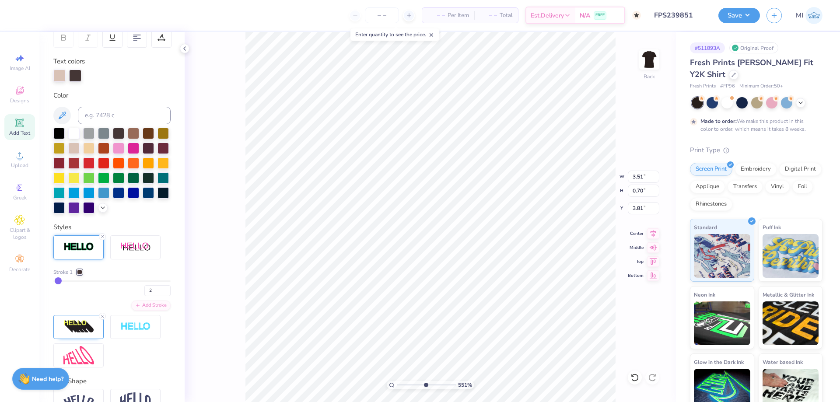
type input "6.00"
type input "5.44"
type input "2.00"
drag, startPoint x: 423, startPoint y: 386, endPoint x: 400, endPoint y: 386, distance: 23.2
type input "1.19"
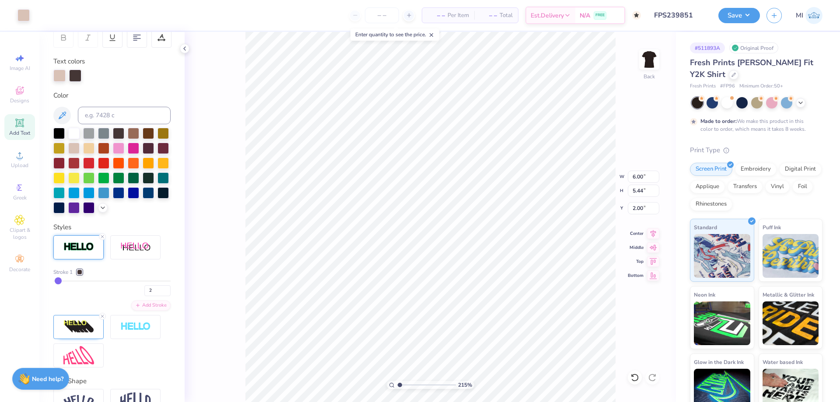
click at [400, 386] on input "range" at bounding box center [426, 385] width 59 height 8
click at [27, 16] on div at bounding box center [24, 14] width 12 height 12
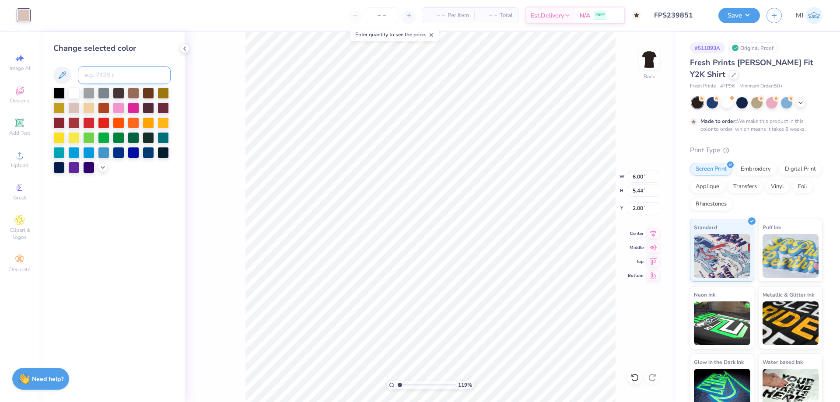
click at [138, 83] on input at bounding box center [124, 76] width 93 height 18
type input "438"
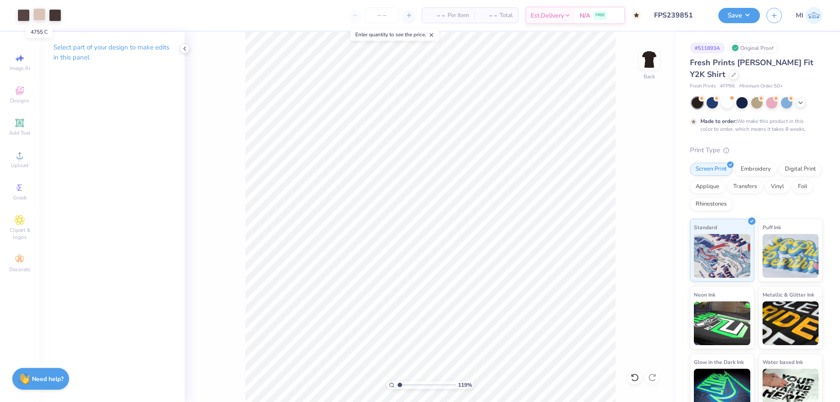
click at [38, 12] on div at bounding box center [39, 14] width 12 height 12
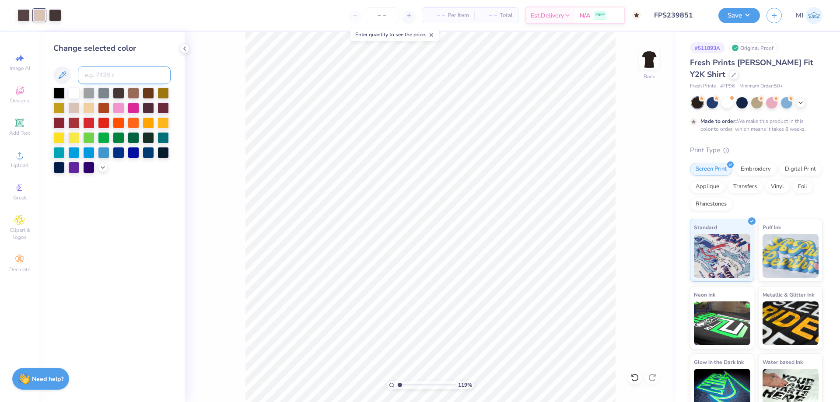
click at [106, 72] on input at bounding box center [124, 76] width 93 height 18
type input "4725"
drag, startPoint x: 403, startPoint y: 385, endPoint x: 373, endPoint y: 382, distance: 30.7
click at [397, 382] on input "range" at bounding box center [426, 385] width 59 height 8
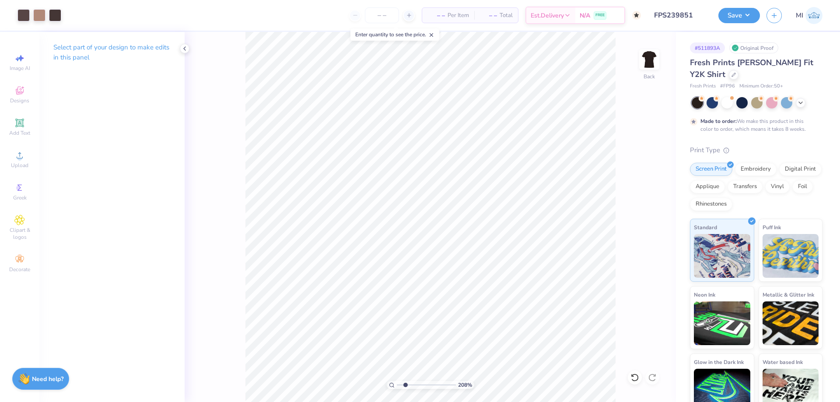
click at [405, 387] on input "range" at bounding box center [426, 385] width 59 height 8
drag, startPoint x: 417, startPoint y: 386, endPoint x: 370, endPoint y: 381, distance: 47.9
type input "1"
click at [397, 381] on input "range" at bounding box center [426, 385] width 59 height 8
click at [741, 18] on button "Save" at bounding box center [740, 14] width 42 height 15
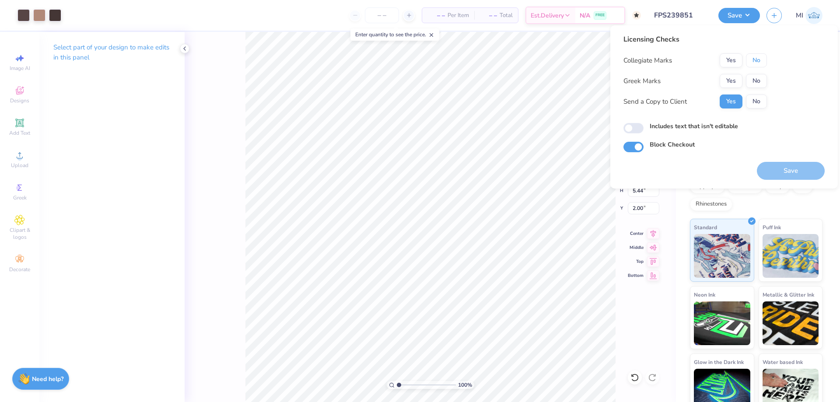
drag, startPoint x: 756, startPoint y: 63, endPoint x: 745, endPoint y: 73, distance: 14.0
click at [754, 64] on button "No" at bounding box center [756, 60] width 21 height 14
click at [740, 81] on button "Yes" at bounding box center [731, 81] width 23 height 14
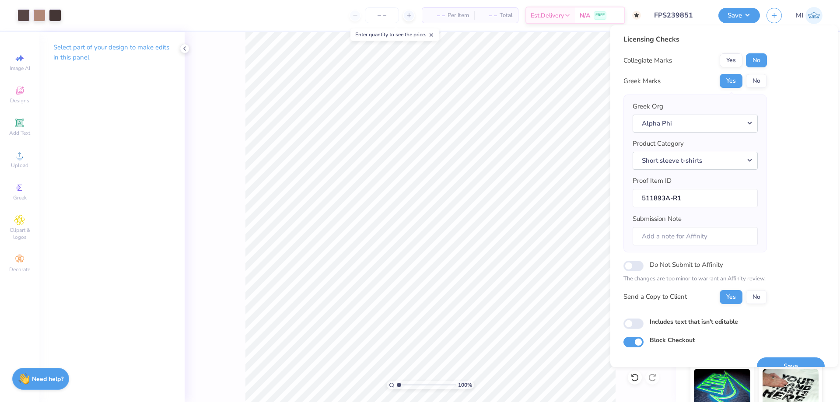
drag, startPoint x: 794, startPoint y: 362, endPoint x: 336, endPoint y: 1, distance: 583.3
click at [794, 362] on button "Save" at bounding box center [791, 367] width 68 height 18
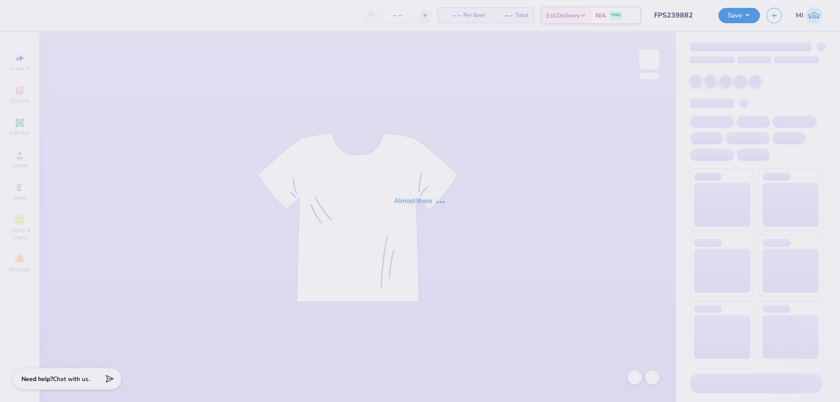
type input "FPS239882"
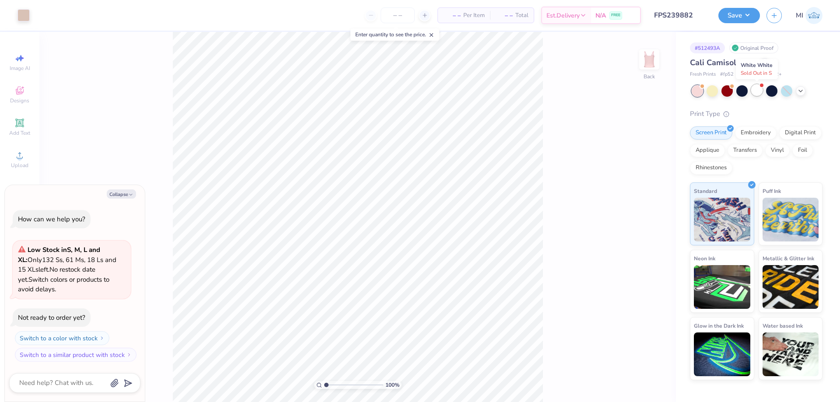
click at [756, 92] on div at bounding box center [756, 89] width 11 height 11
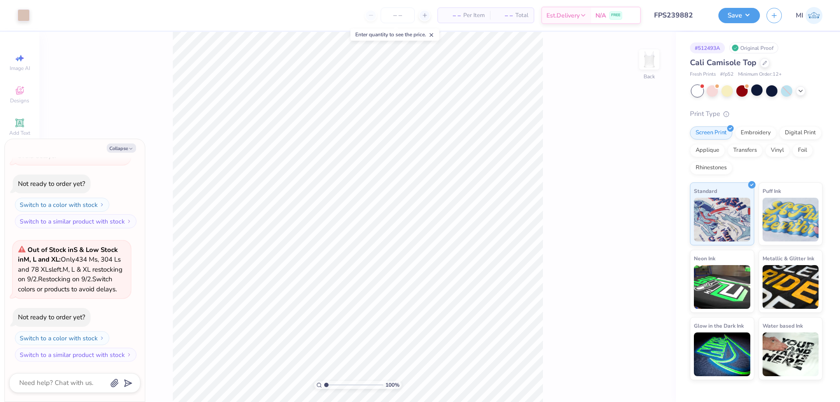
type textarea "x"
drag, startPoint x: 338, startPoint y: 387, endPoint x: 349, endPoint y: 382, distance: 11.7
click at [349, 383] on input "range" at bounding box center [353, 385] width 59 height 8
type input "4.84"
type textarea "x"
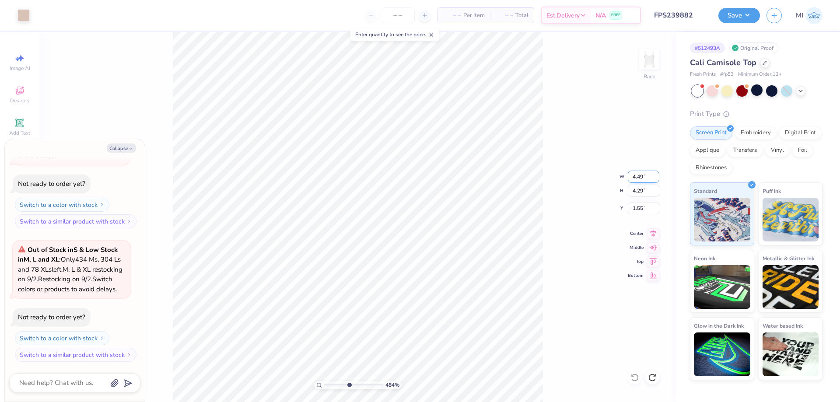
click at [642, 175] on input "4.49" at bounding box center [644, 177] width 32 height 12
type input "5"
type textarea "x"
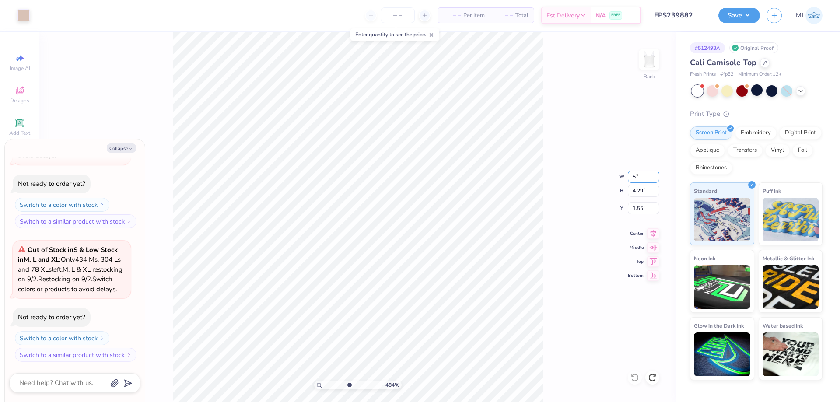
type input "5.00"
type input "4.78"
click at [645, 210] on input "1.30" at bounding box center [644, 208] width 32 height 12
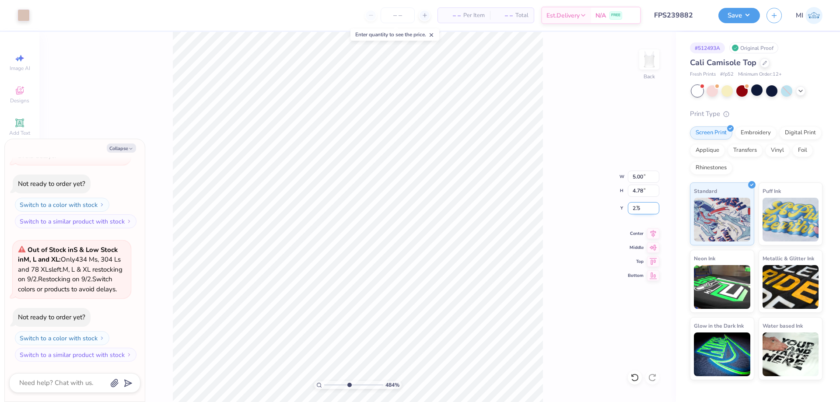
type input "2.5"
type textarea "x"
drag, startPoint x: 645, startPoint y: 210, endPoint x: 566, endPoint y: 210, distance: 78.8
click at [628, 210] on input "2.50" at bounding box center [644, 208] width 32 height 12
type input "1.5"
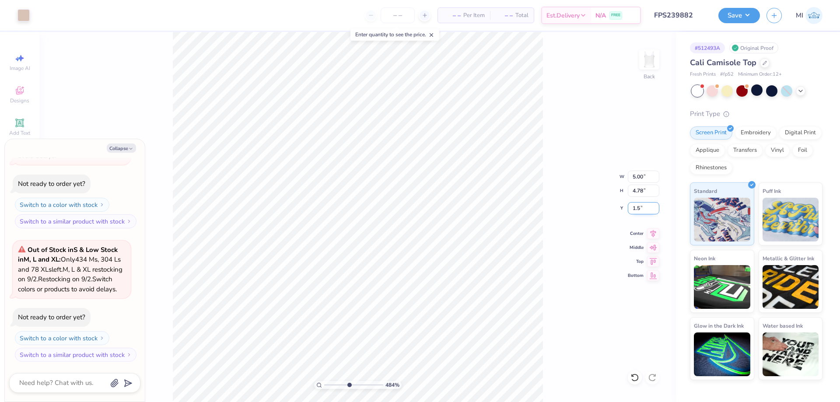
type textarea "x"
type input "1.50"
drag, startPoint x: 353, startPoint y: 388, endPoint x: 241, endPoint y: 384, distance: 112.1
type input "1"
click at [324, 384] on input "range" at bounding box center [353, 385] width 59 height 8
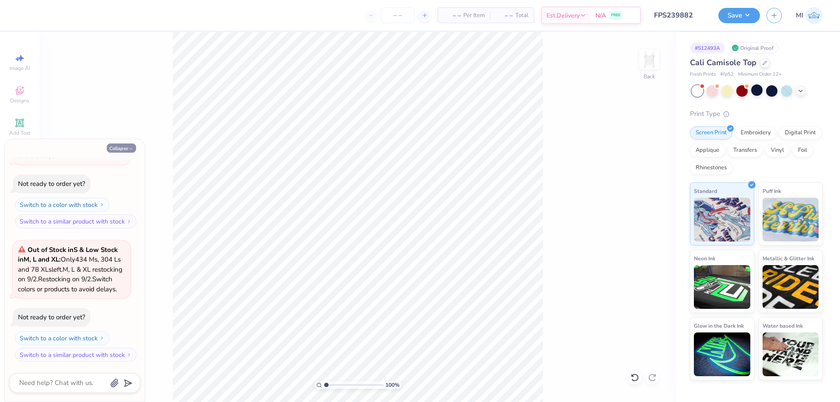
click at [119, 148] on button "Collapse" at bounding box center [121, 148] width 29 height 9
type textarea "x"
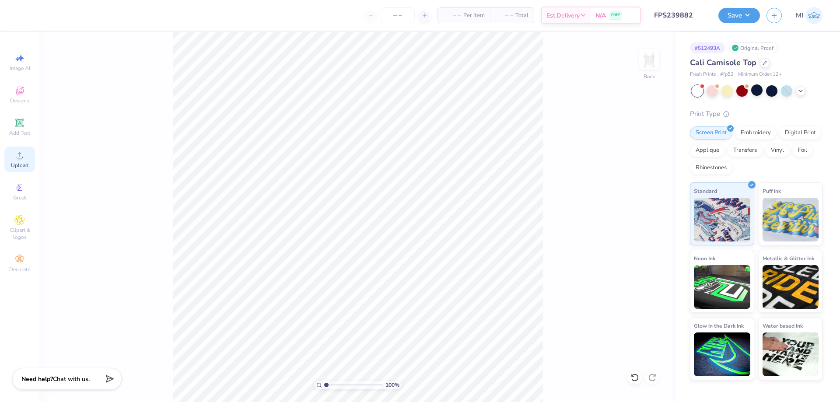
click at [24, 162] on span "Upload" at bounding box center [20, 165] width 18 height 7
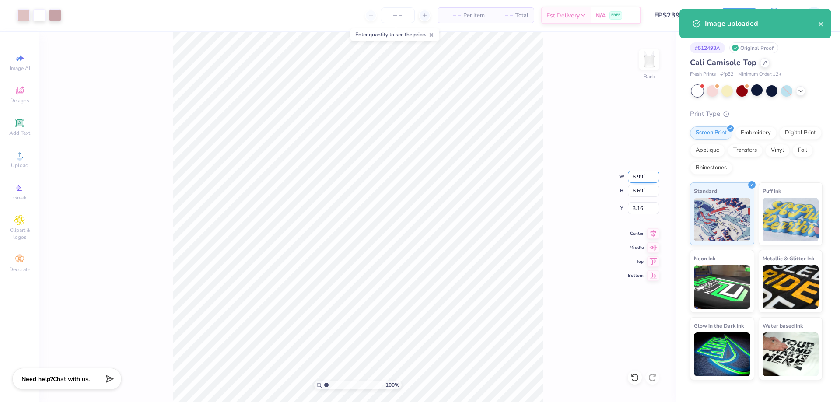
click at [649, 178] on input "6.99" at bounding box center [644, 177] width 32 height 12
click at [649, 178] on input "5" at bounding box center [644, 177] width 32 height 12
type input "5.00"
type input "4.78"
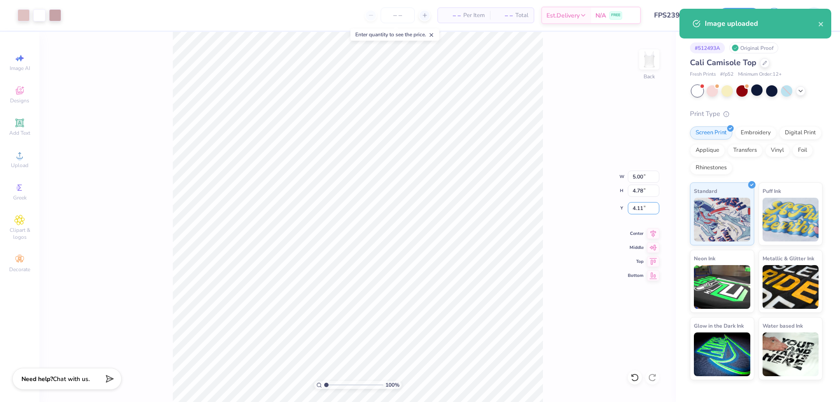
drag, startPoint x: 640, startPoint y: 208, endPoint x: 599, endPoint y: 210, distance: 41.2
click at [628, 210] on input "4.11" at bounding box center [644, 208] width 32 height 12
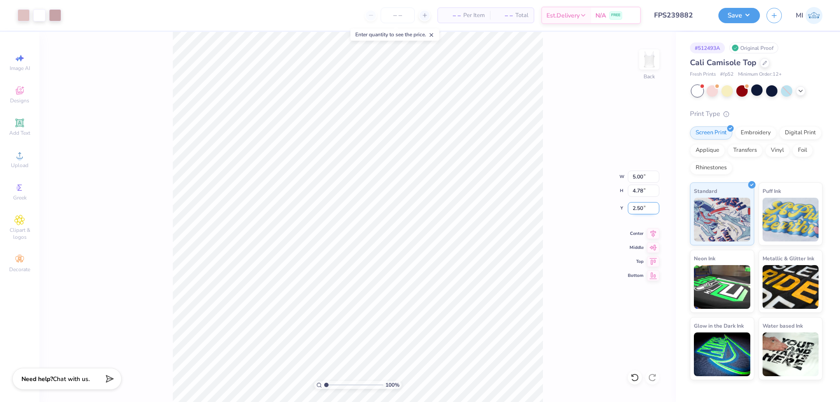
drag, startPoint x: 645, startPoint y: 207, endPoint x: 599, endPoint y: 209, distance: 46.0
click at [628, 209] on input "2.50" at bounding box center [644, 208] width 32 height 12
type input "1.50"
click at [738, 16] on button "Save" at bounding box center [740, 14] width 42 height 15
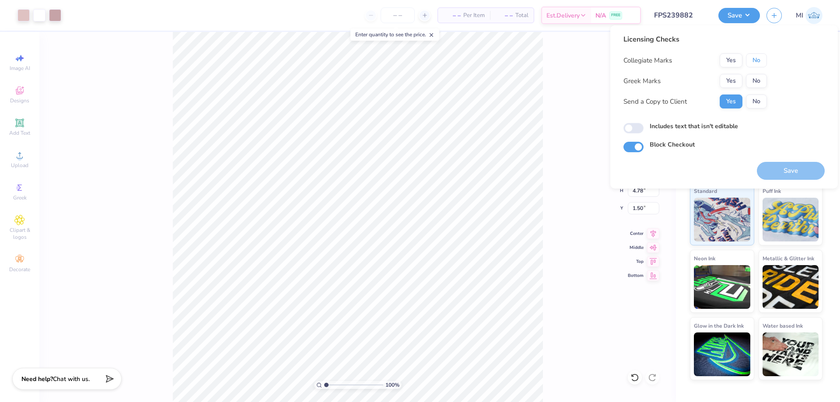
drag, startPoint x: 751, startPoint y: 59, endPoint x: 741, endPoint y: 71, distance: 16.2
click at [751, 59] on button "No" at bounding box center [756, 60] width 21 height 14
click at [727, 87] on button "Yes" at bounding box center [731, 81] width 23 height 14
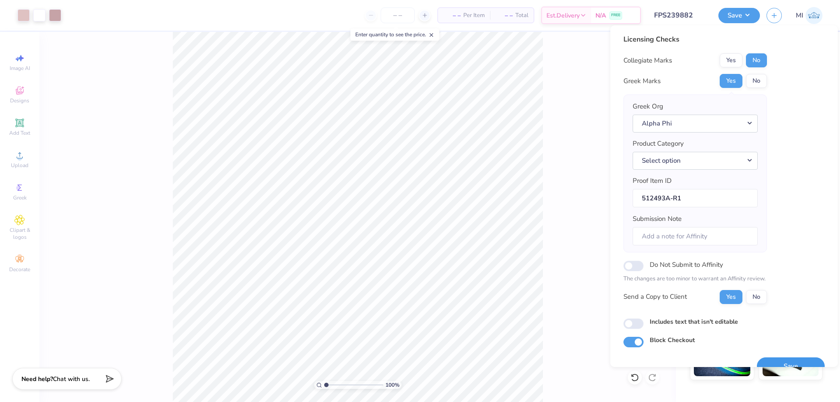
click at [788, 358] on button "Save" at bounding box center [791, 367] width 68 height 18
